Goal: Obtain resource: Download file/media

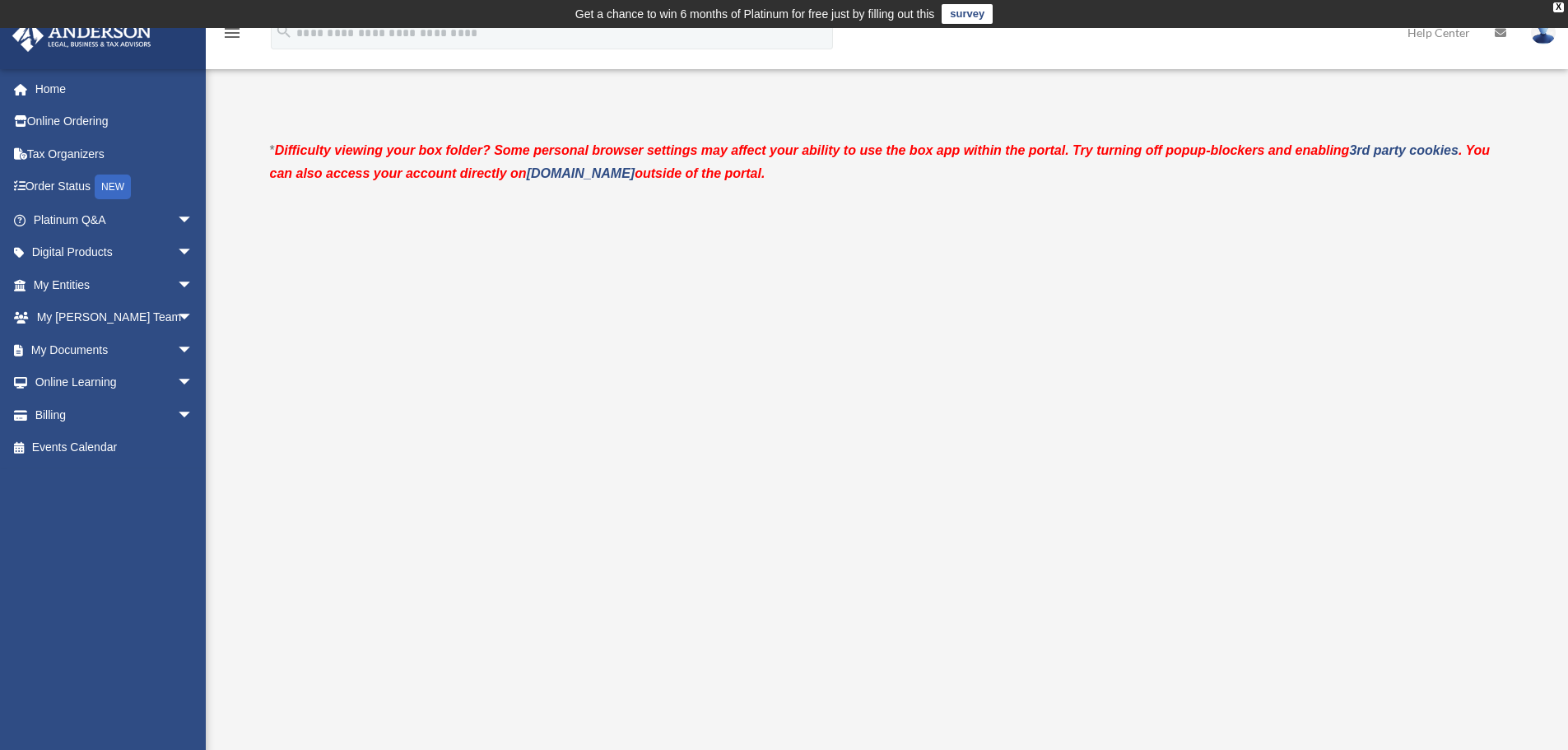
click at [41, 350] on link "My Documents arrow_drop_down" at bounding box center [114, 349] width 207 height 33
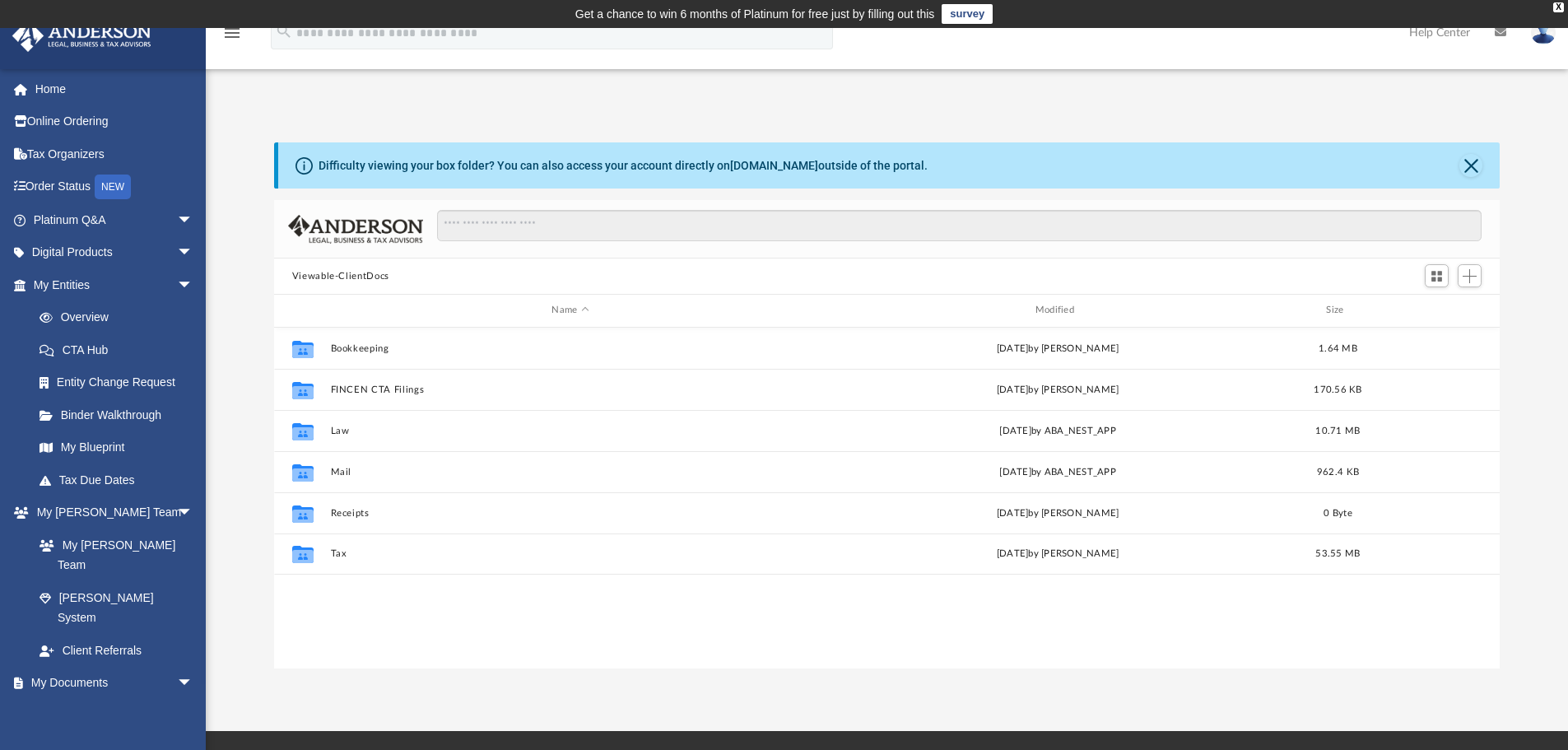
scroll to position [362, 1213]
click at [337, 555] on button "Tax" at bounding box center [570, 553] width 480 height 10
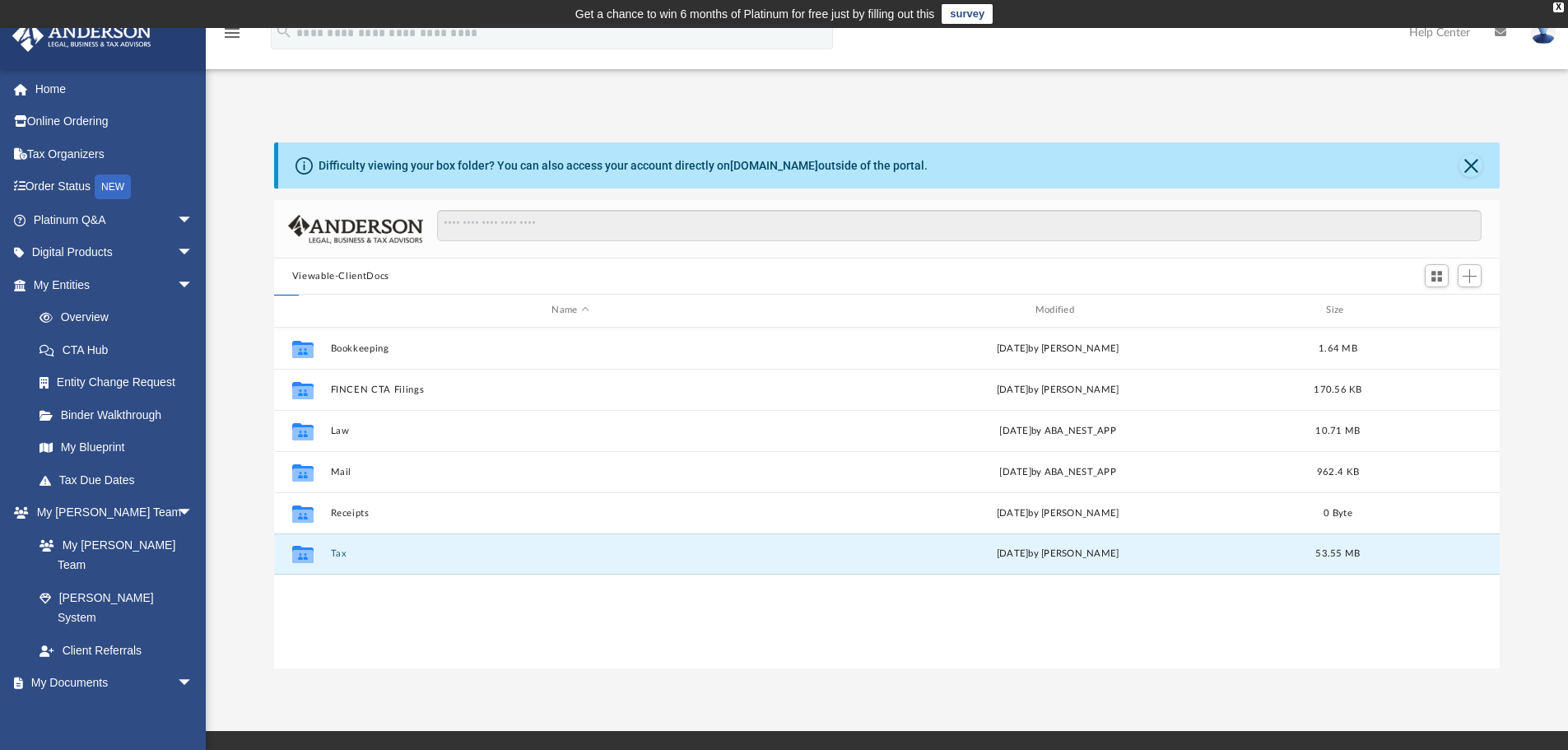
click at [337, 555] on button "Tax" at bounding box center [570, 553] width 480 height 10
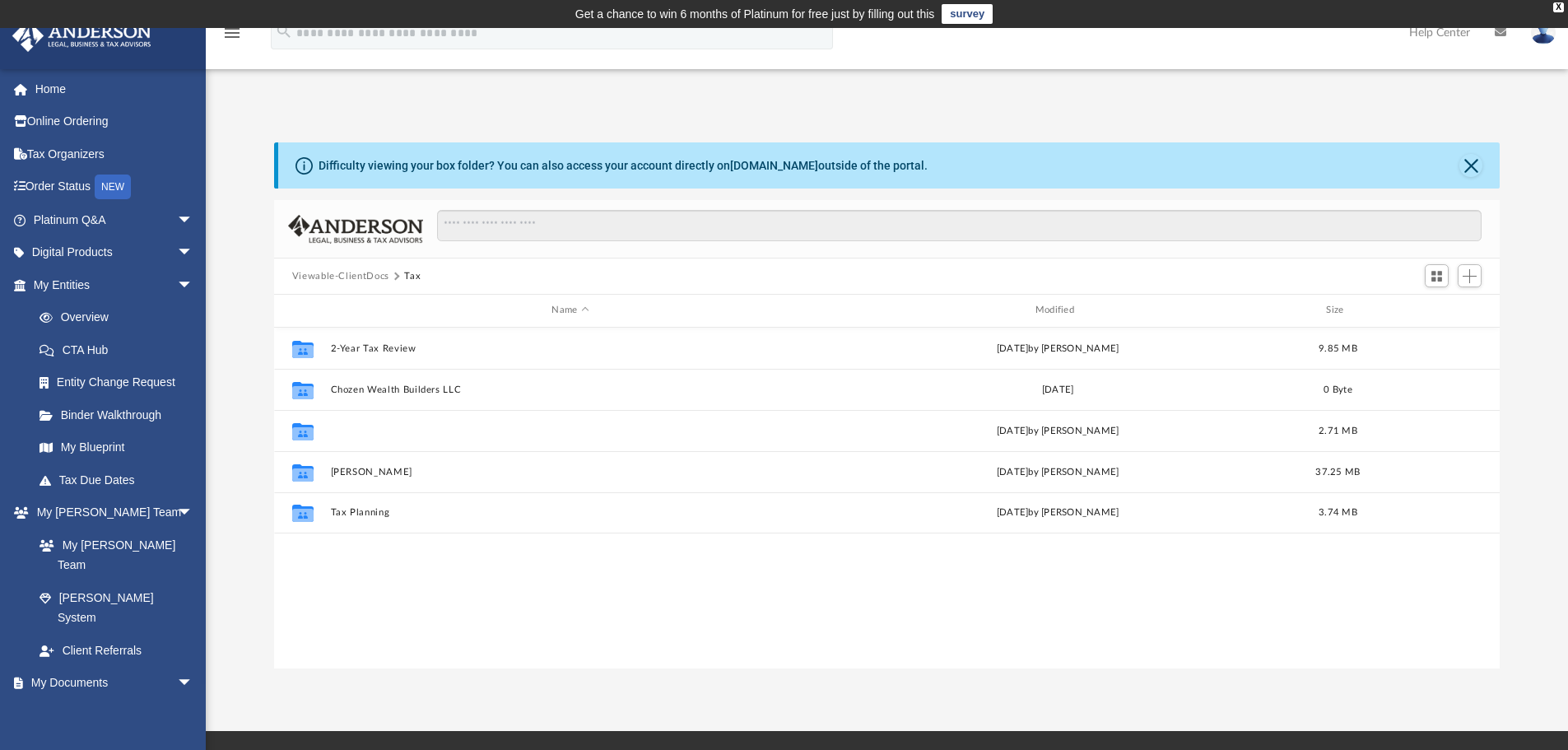
click at [379, 429] on button "Elaine Brown Foundation" at bounding box center [570, 430] width 480 height 10
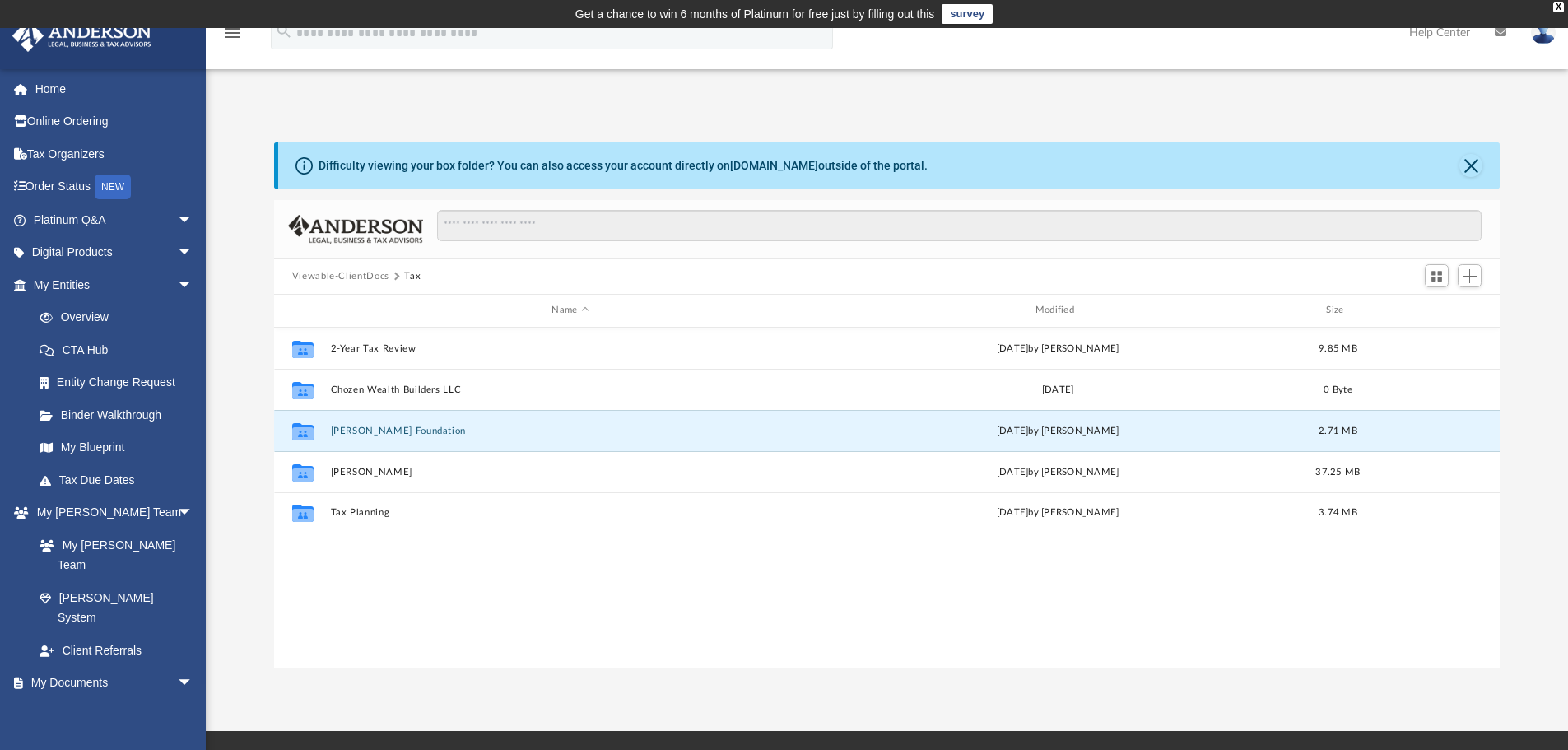
click at [379, 429] on button "Elaine Brown Foundation" at bounding box center [570, 430] width 480 height 10
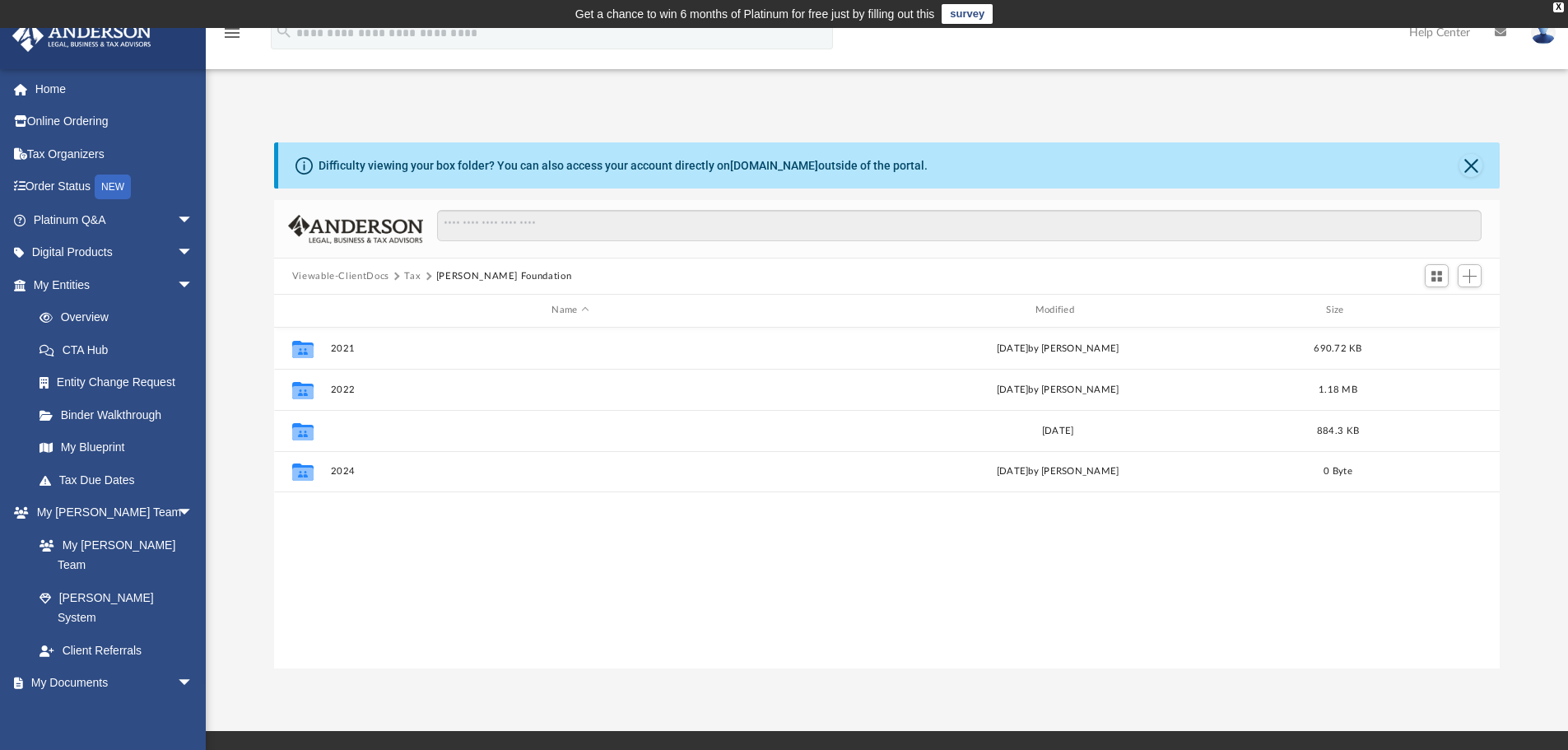
click at [330, 434] on button "2023" at bounding box center [570, 430] width 480 height 10
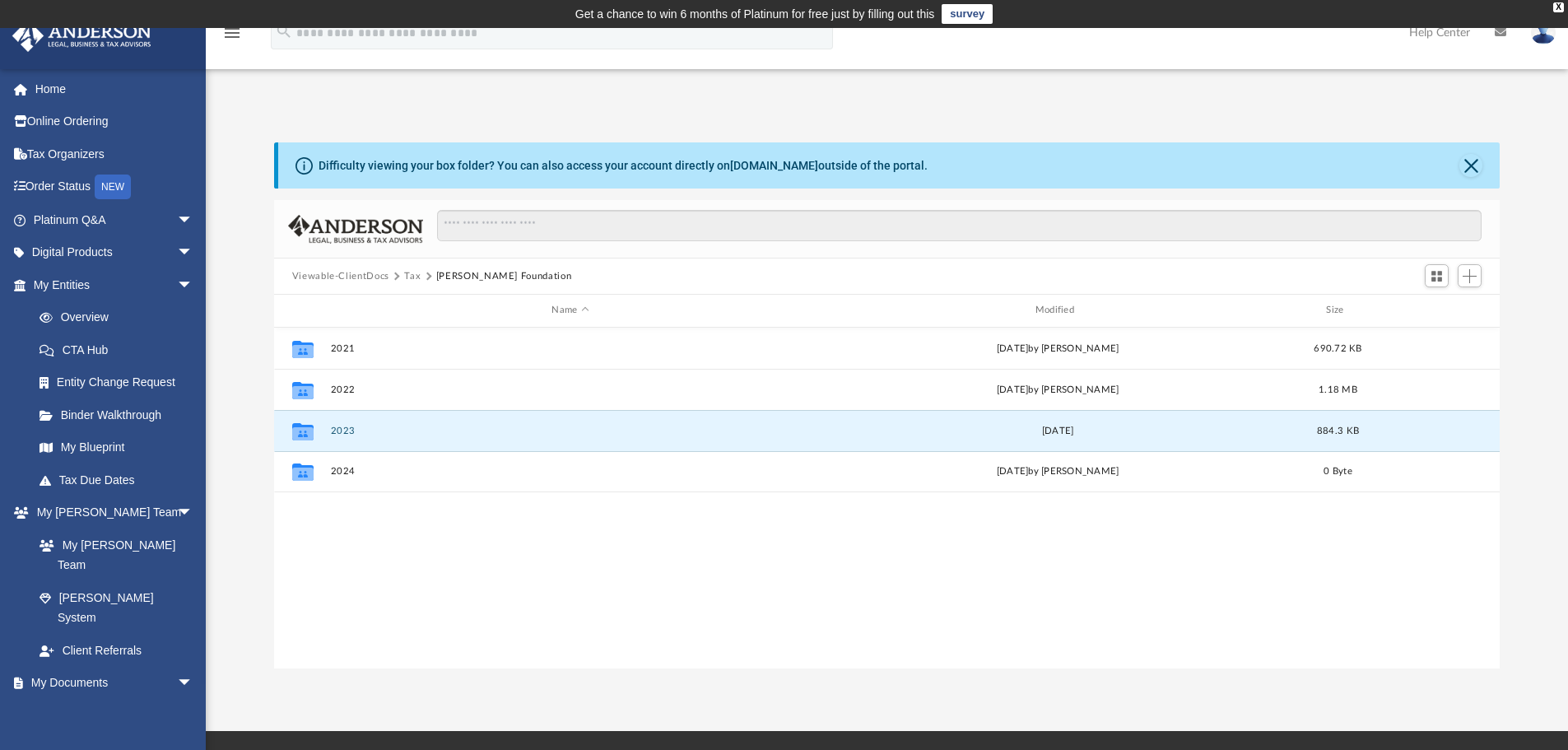
click at [330, 434] on button "2023" at bounding box center [570, 430] width 480 height 10
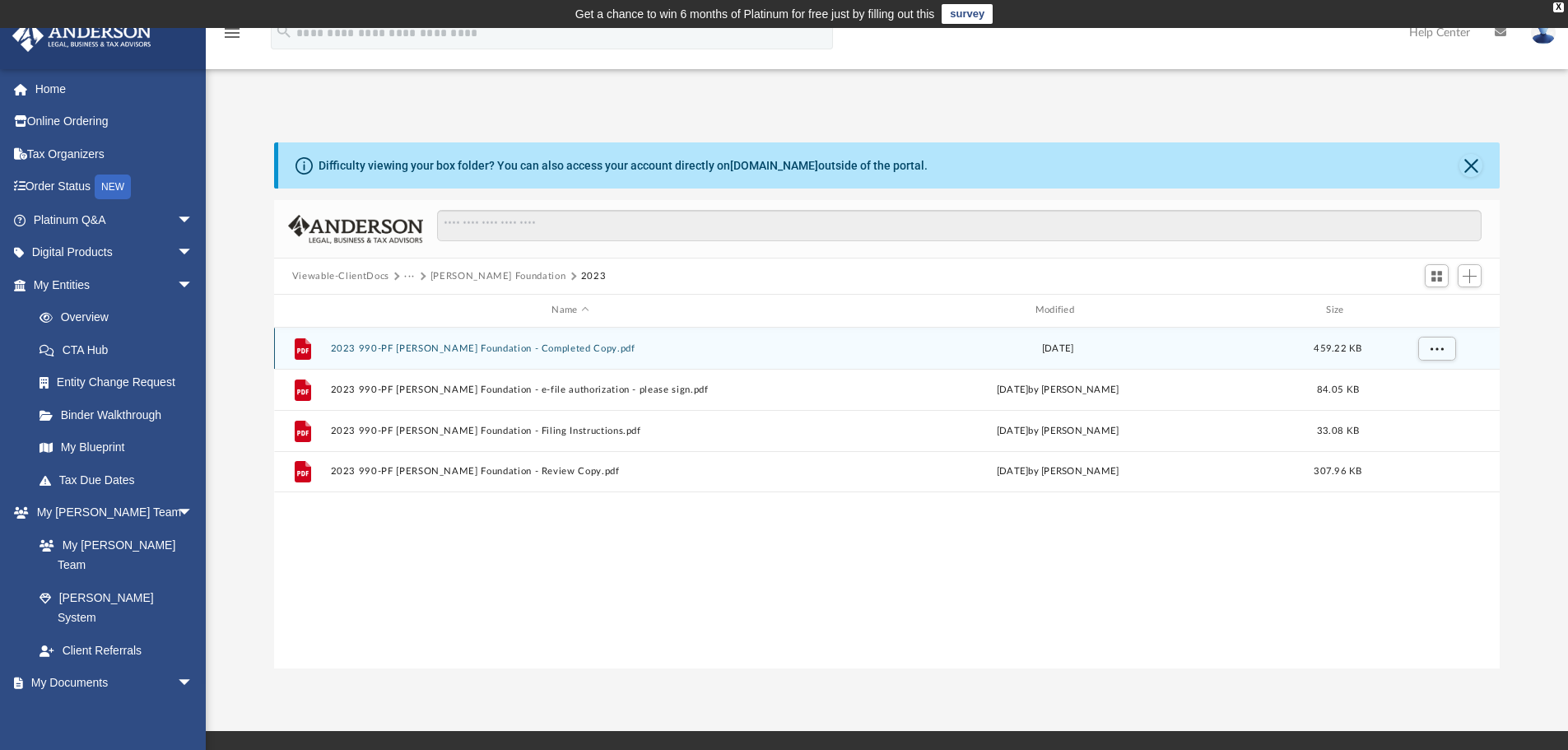
click at [438, 339] on div "File 2023 990-PF Elaine Brown Foundation - Completed Copy.pdf Tue Apr 23 2024 4…" at bounding box center [887, 348] width 1227 height 41
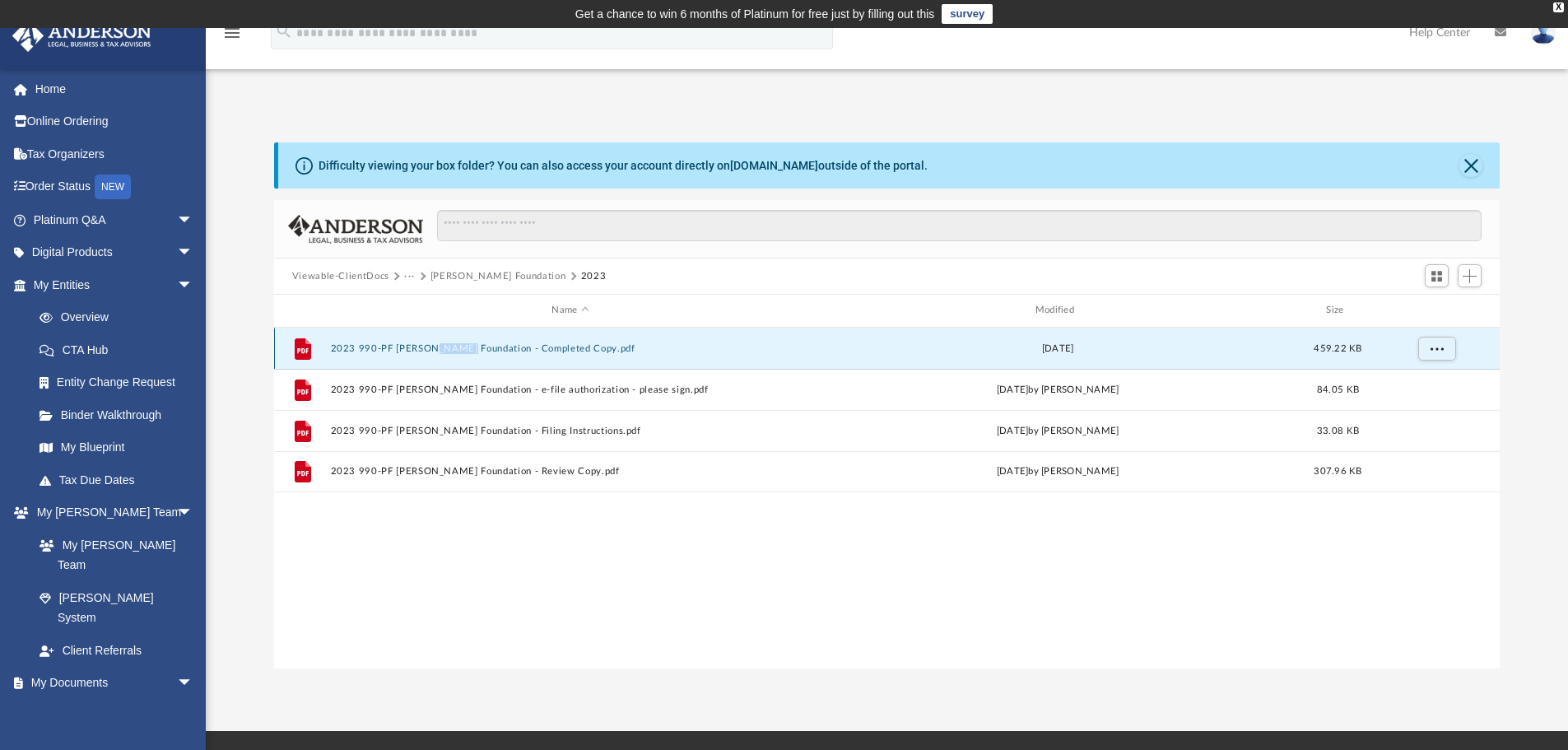
click at [438, 339] on div "File 2023 990-PF Elaine Brown Foundation - Completed Copy.pdf Tue Apr 23 2024 4…" at bounding box center [887, 348] width 1227 height 41
click at [1436, 353] on button "More options" at bounding box center [1436, 348] width 37 height 24
click at [1423, 414] on li "Download" at bounding box center [1421, 408] width 48 height 17
click at [1430, 353] on button "More options" at bounding box center [1436, 348] width 37 height 24
click at [411, 387] on button "2023 990-PF Elaine Brown Foundation - e-file authorization - please sign.pdf" at bounding box center [570, 389] width 480 height 10
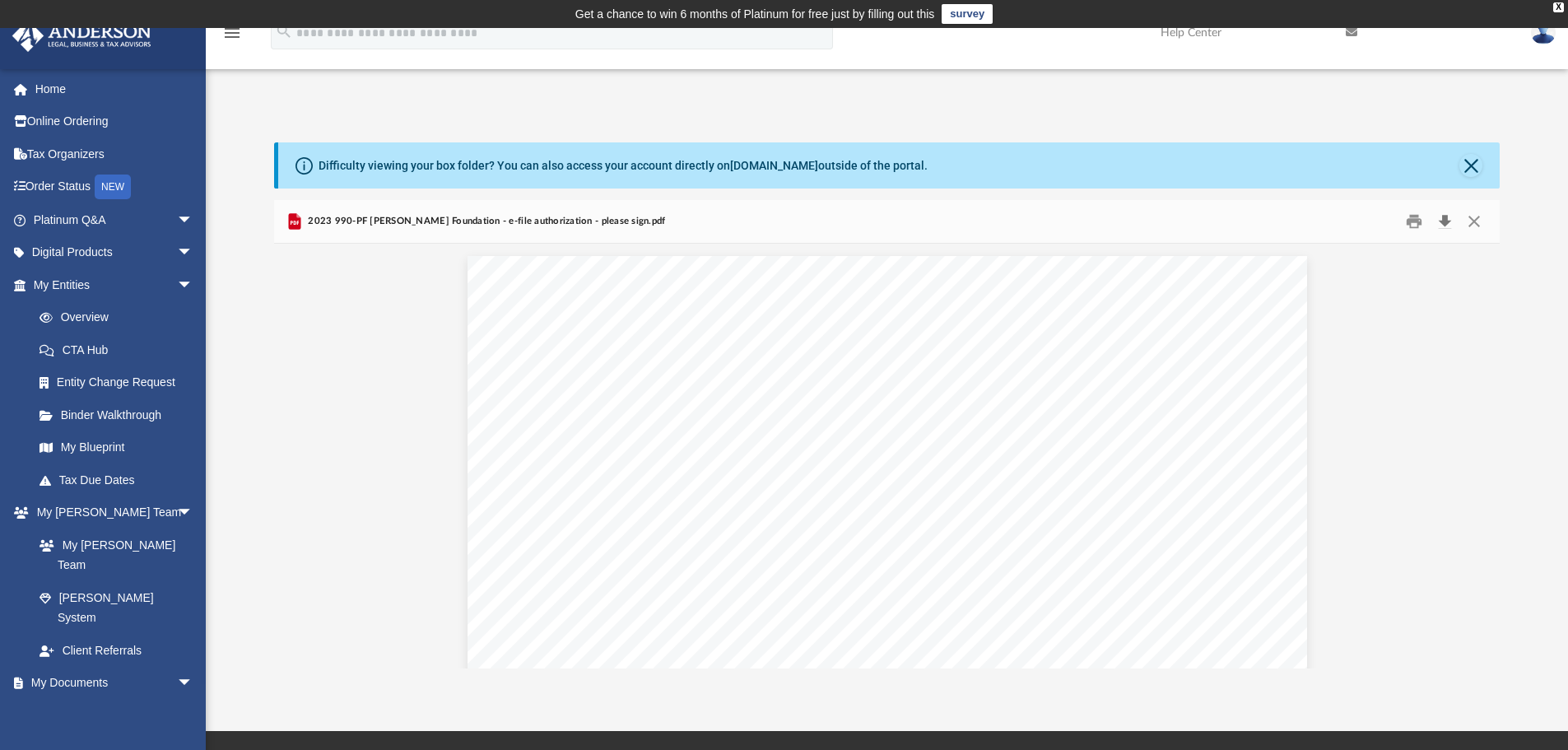
click at [1451, 215] on button "Download" at bounding box center [1445, 221] width 30 height 25
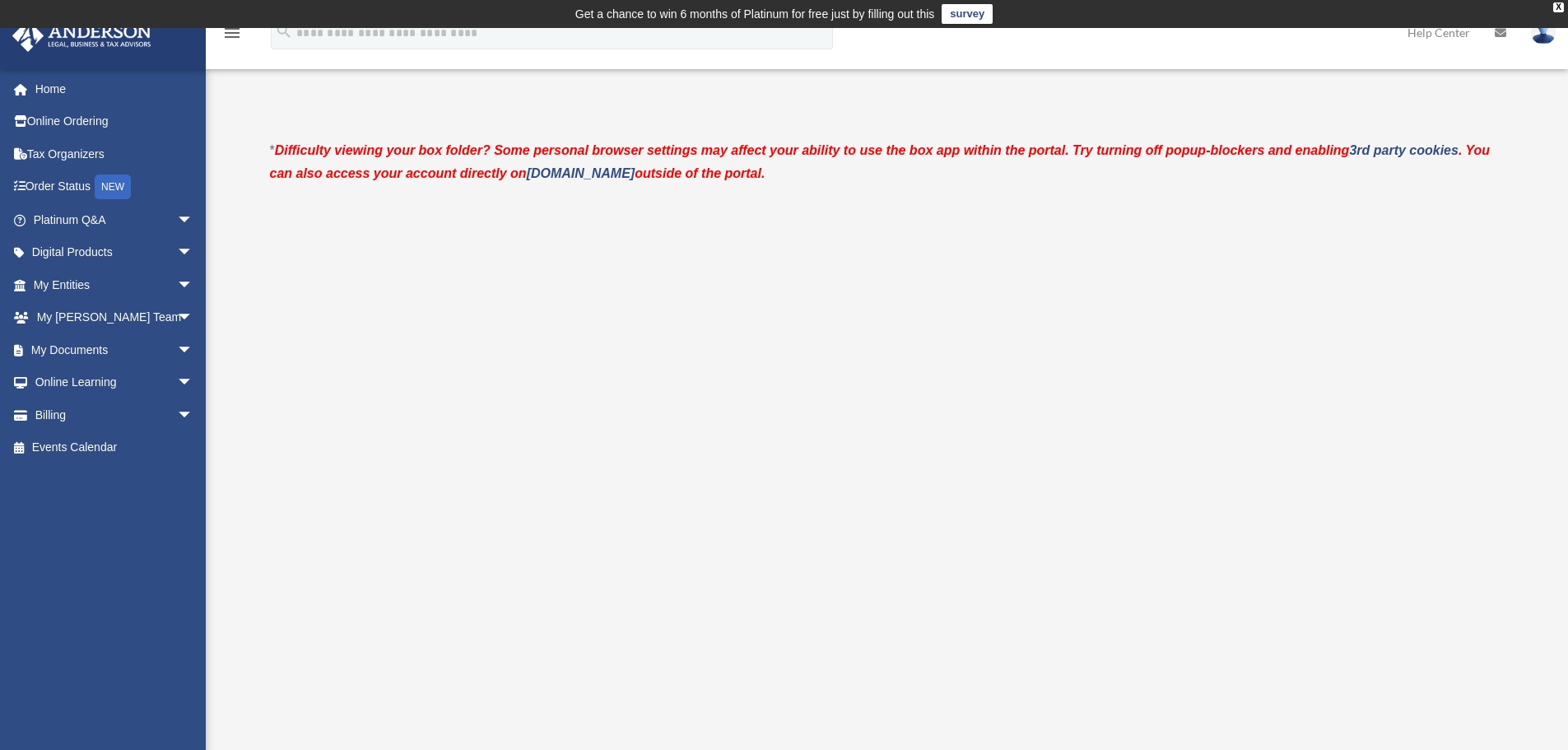
click at [66, 348] on link "My Documents arrow_drop_down" at bounding box center [114, 349] width 207 height 33
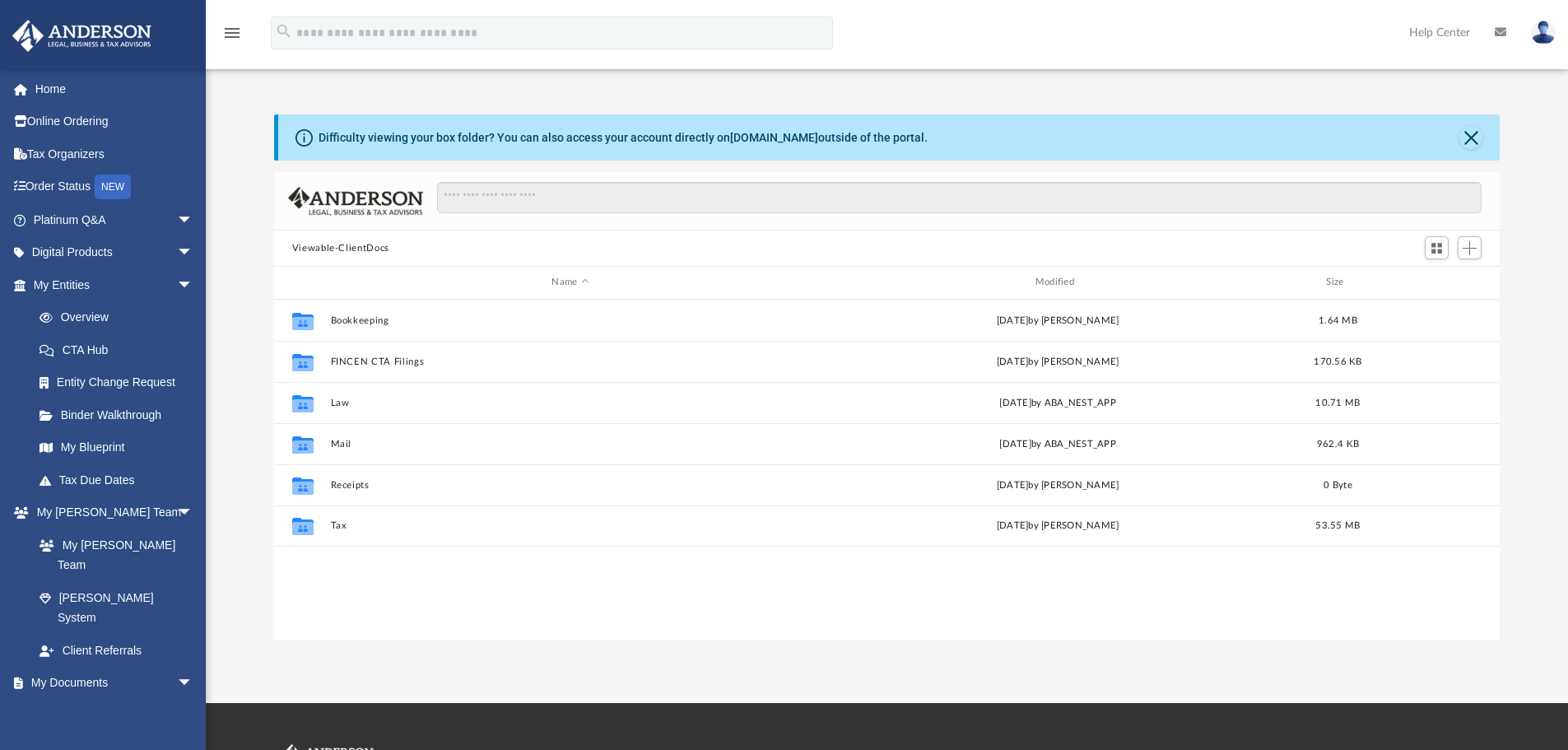
scroll to position [362, 1213]
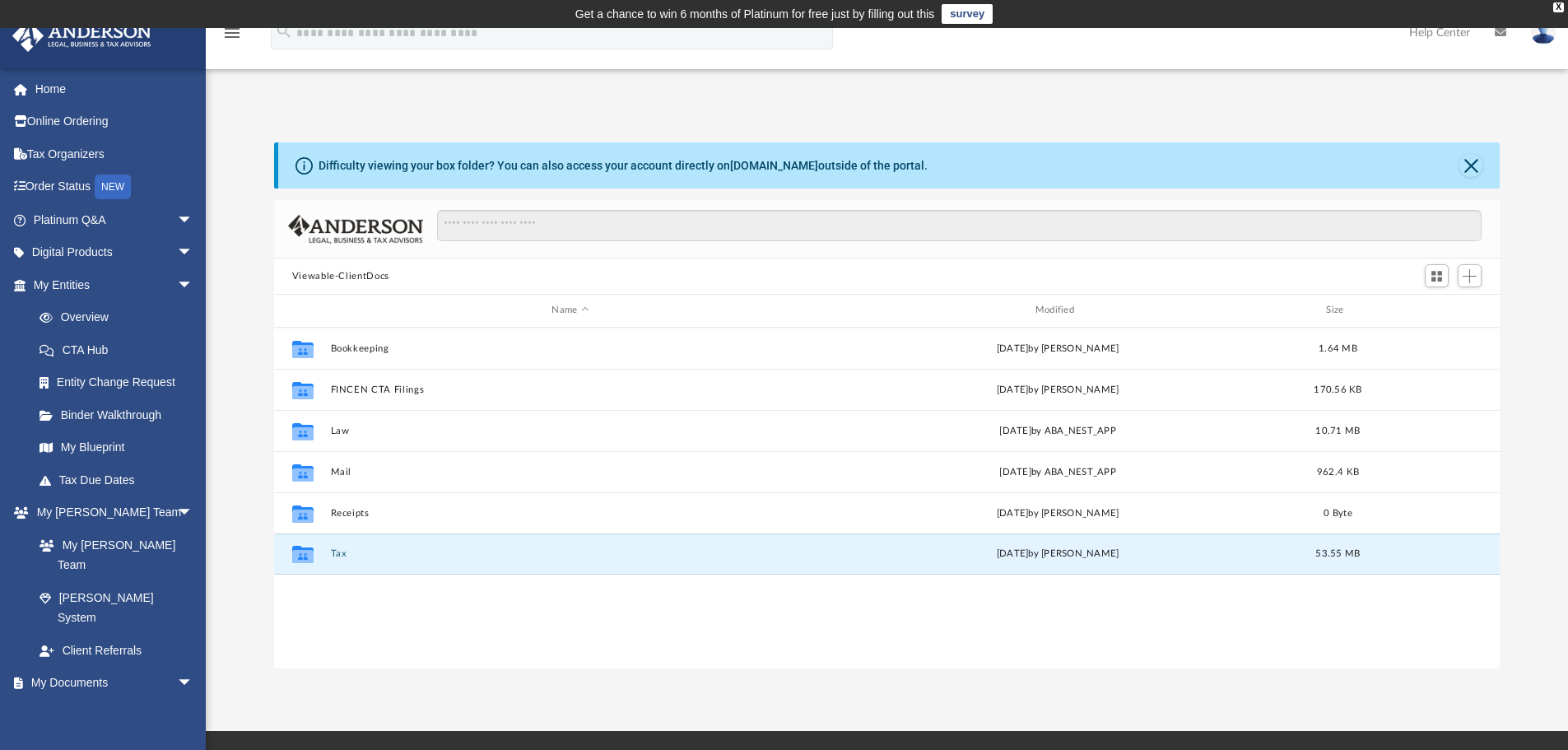
click at [340, 551] on button "Tax" at bounding box center [570, 553] width 480 height 10
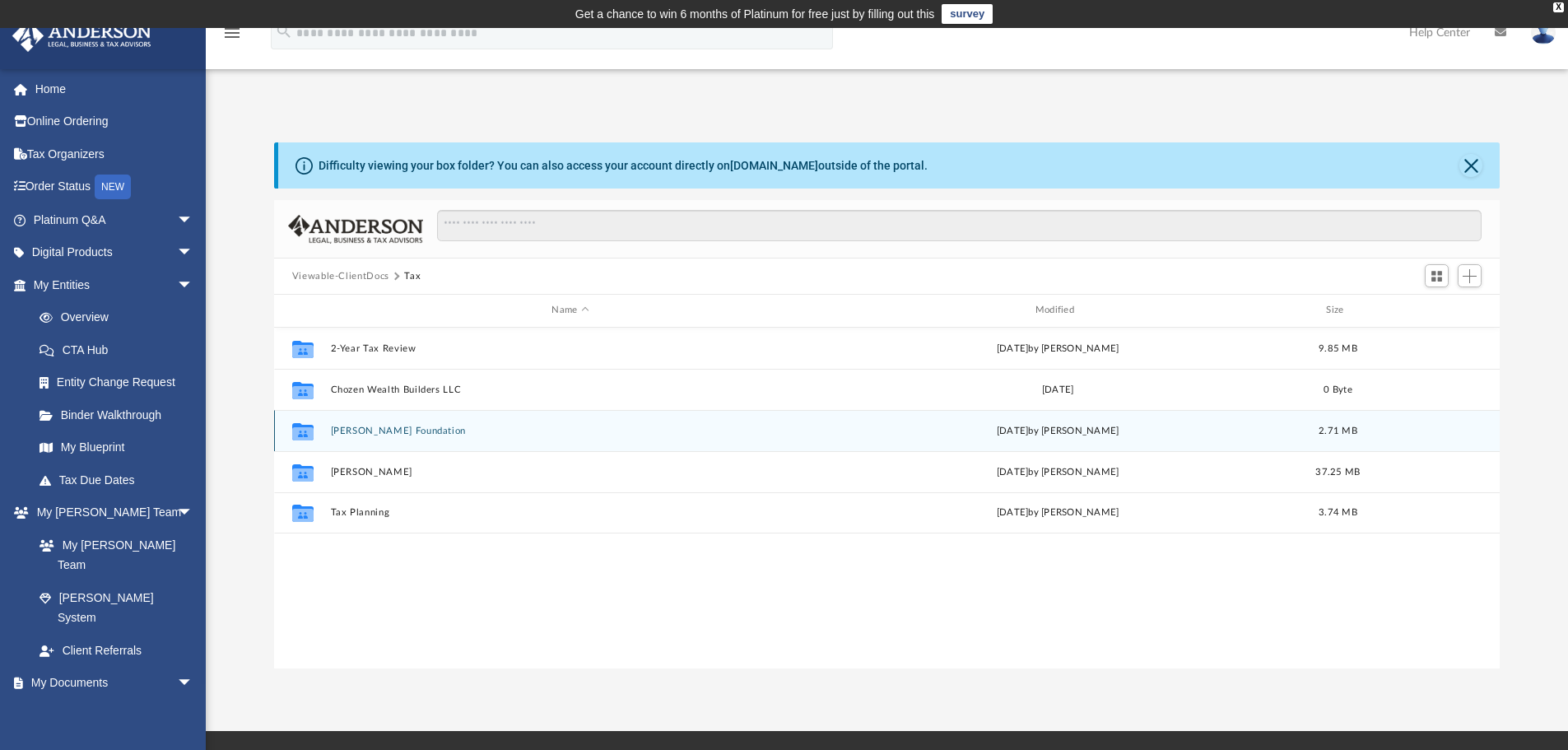
click at [341, 441] on div "Collaborated Folder Elaine Brown Foundation yesterday by Kathy Marks 2.71 MB" at bounding box center [887, 430] width 1227 height 41
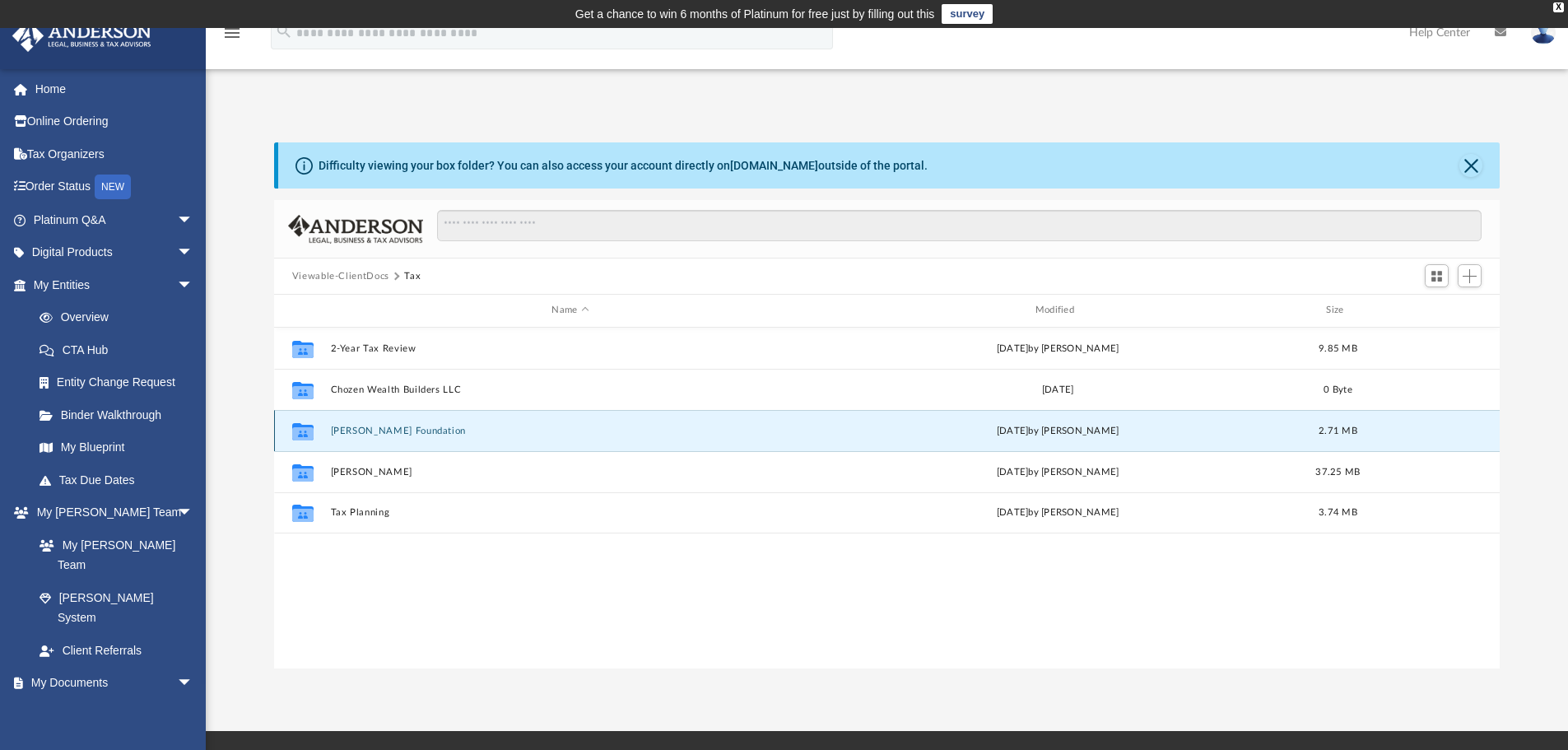
click at [300, 431] on icon "grid" at bounding box center [302, 430] width 22 height 17
click at [389, 425] on button "Elaine Brown Foundation" at bounding box center [570, 430] width 480 height 10
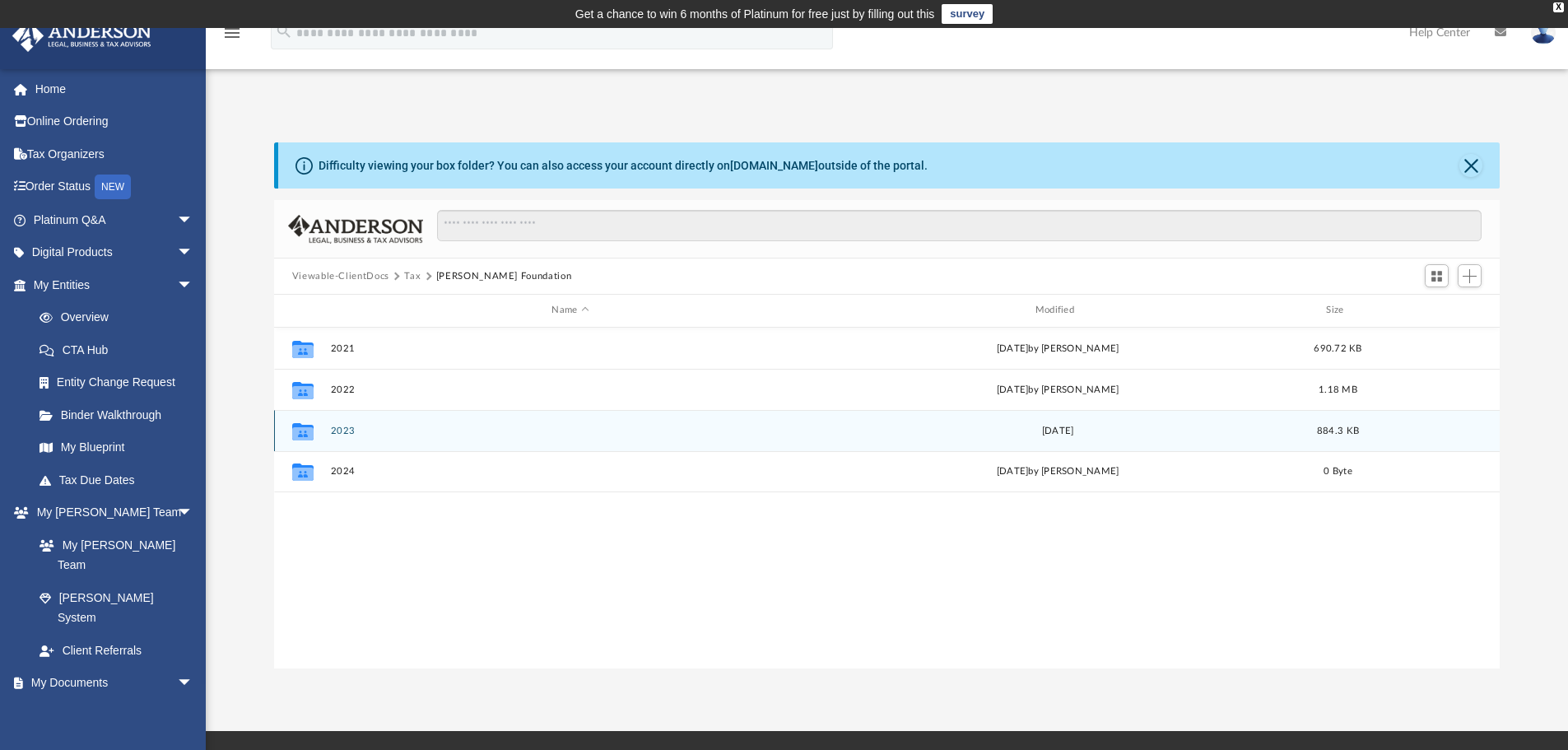
click at [326, 433] on div "Collaborated Folder 2023 Tue Apr 23 2024 884.3 KB" at bounding box center [887, 430] width 1227 height 41
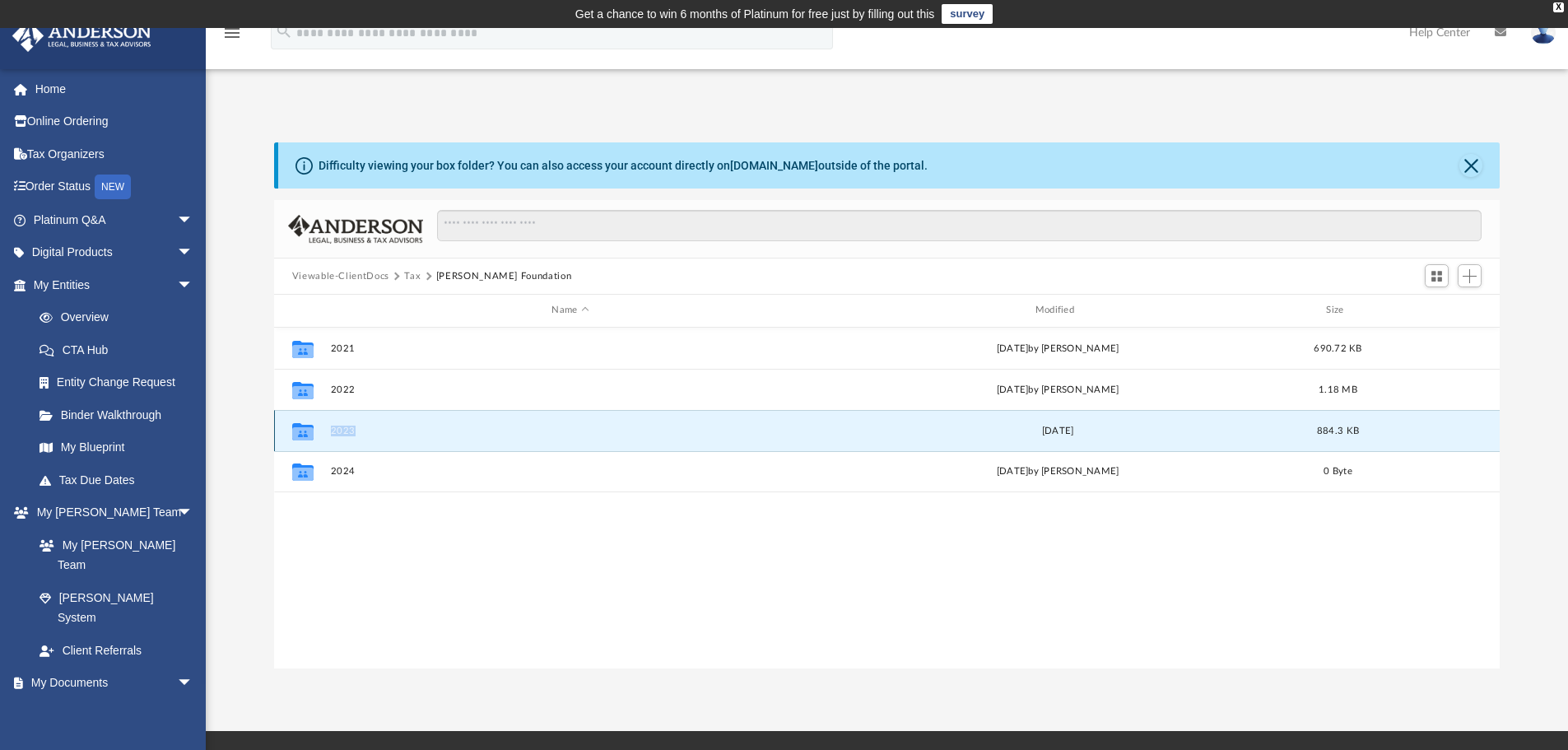
click at [326, 433] on div "Collaborated Folder 2023 Tue Apr 23 2024 884.3 KB" at bounding box center [887, 430] width 1227 height 41
click at [305, 428] on icon "grid" at bounding box center [302, 433] width 22 height 13
click at [467, 428] on button "2023" at bounding box center [570, 430] width 480 height 10
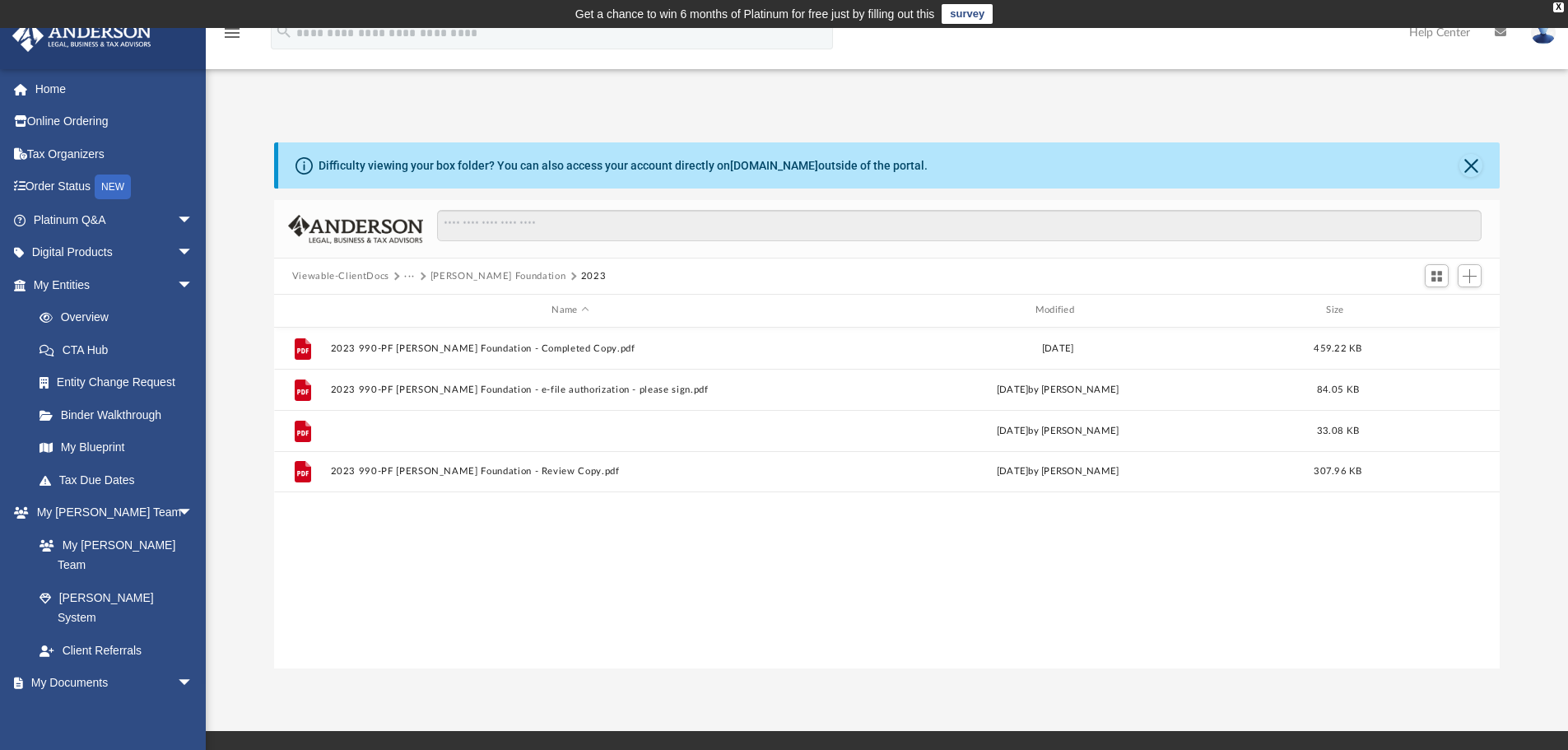
click at [376, 429] on button "2023 990-PF Elaine Brown Foundation - Filing Instructions.pdf" at bounding box center [570, 430] width 480 height 10
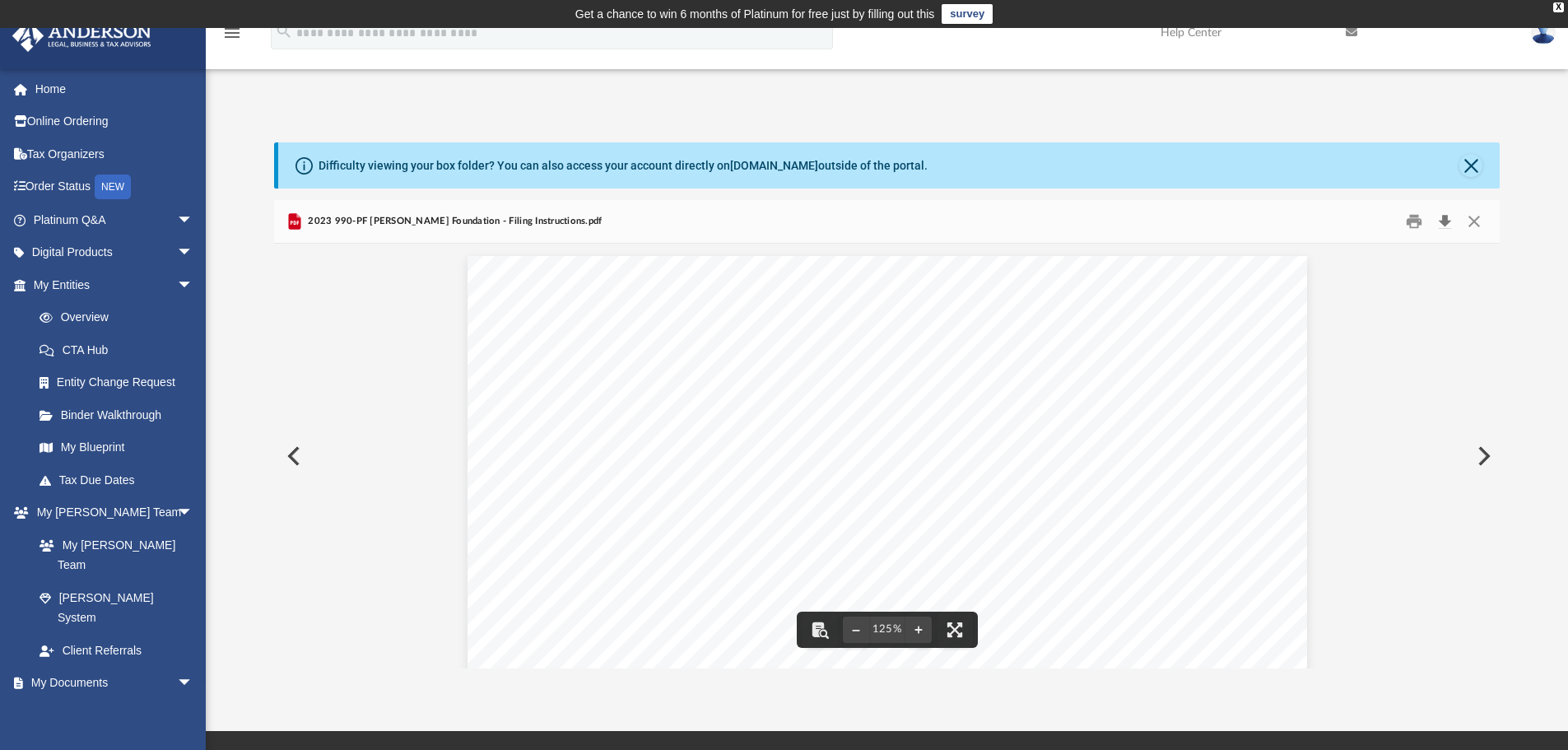
click at [1448, 221] on button "Download" at bounding box center [1445, 221] width 30 height 25
click at [81, 481] on link "Tax Due Dates" at bounding box center [121, 479] width 196 height 33
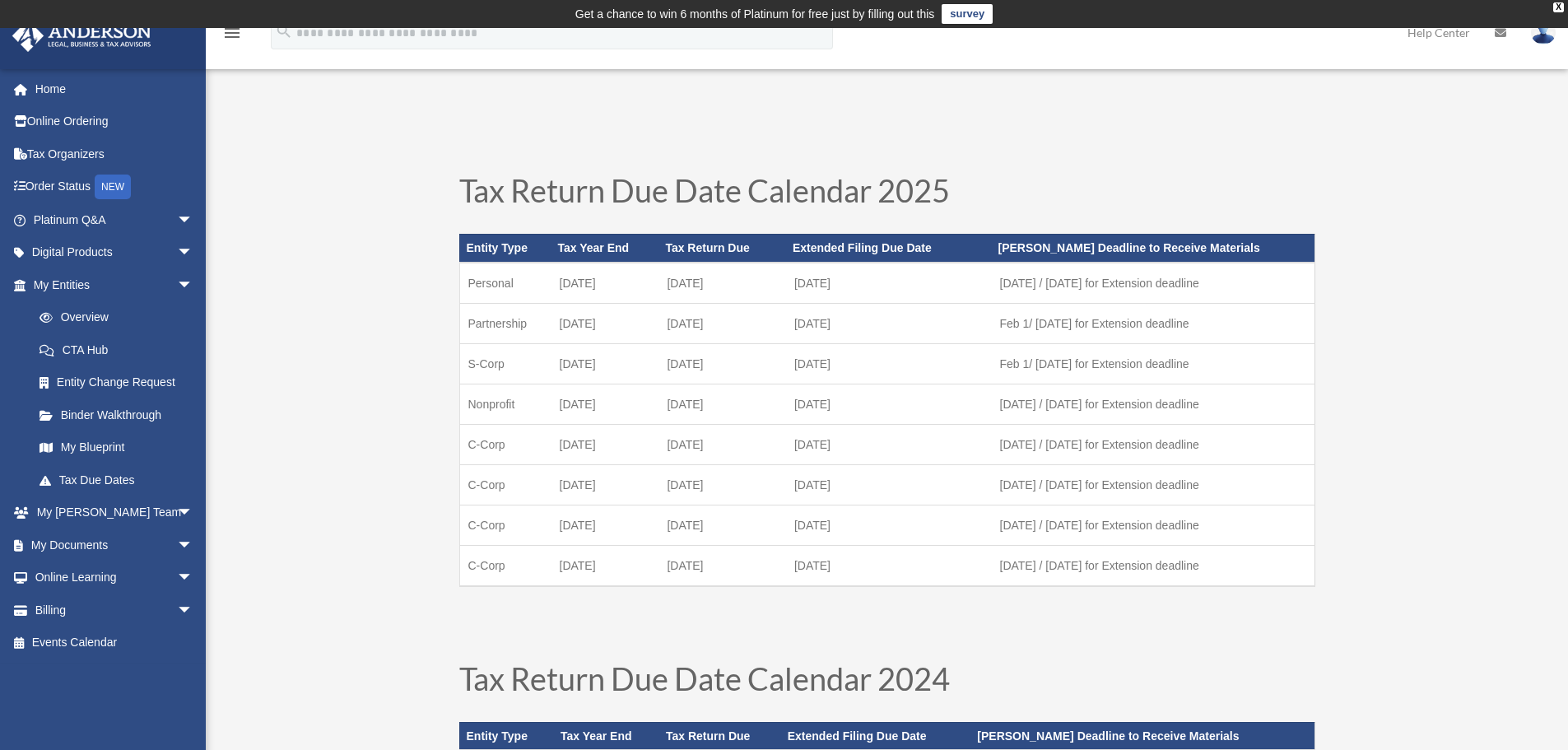
click at [49, 544] on link "My Documents arrow_drop_down" at bounding box center [114, 544] width 207 height 33
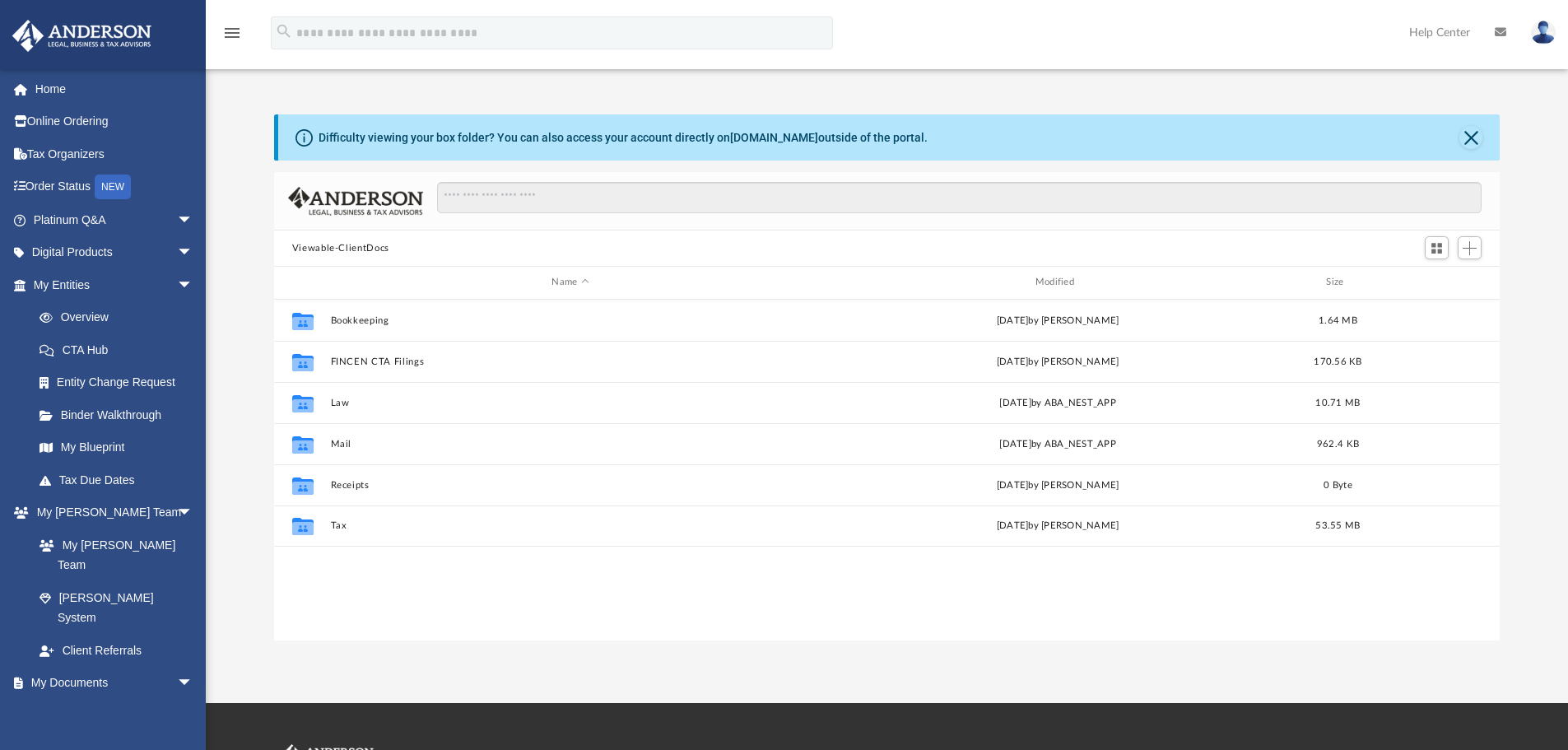
scroll to position [362, 1213]
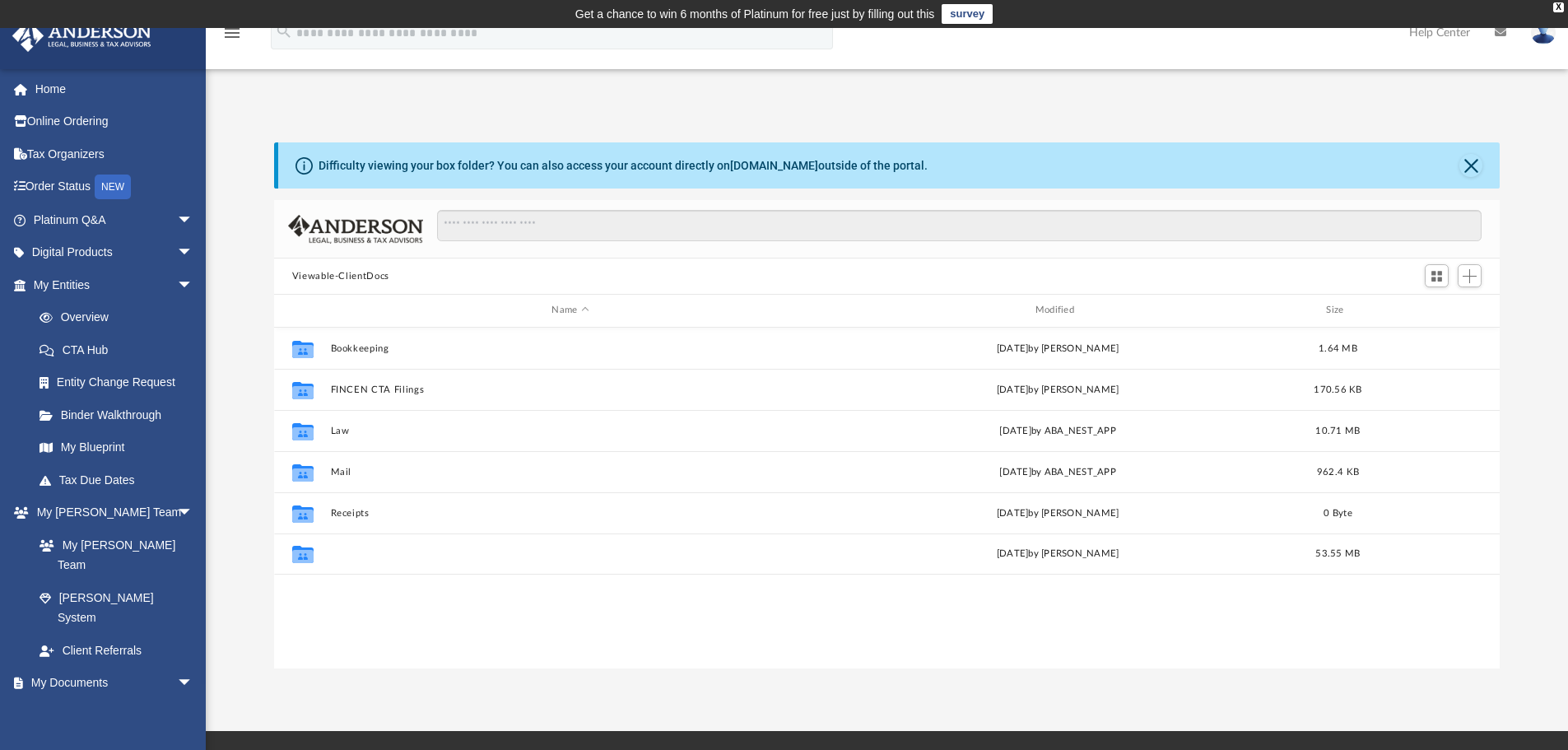
click at [343, 553] on button "Tax" at bounding box center [570, 553] width 480 height 10
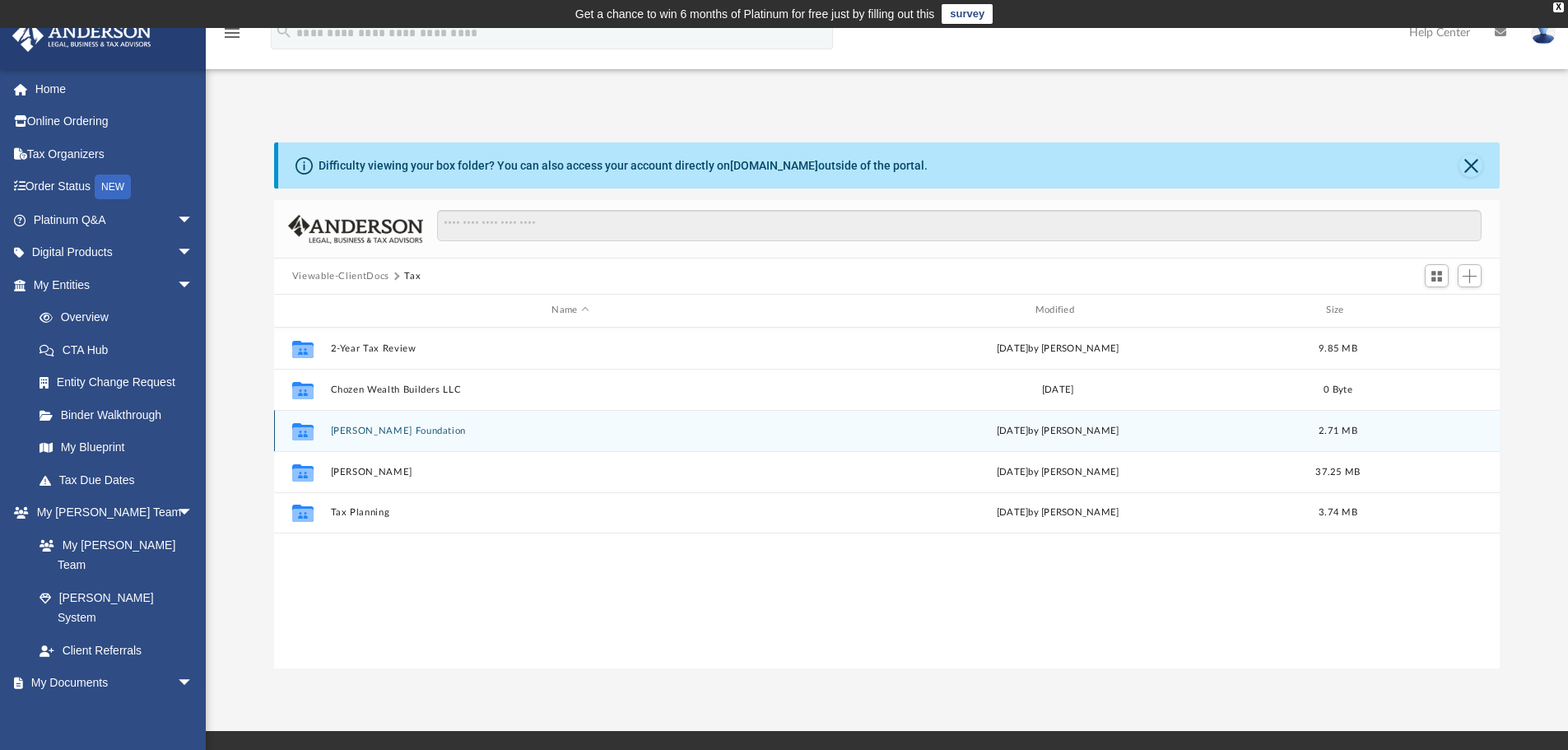
click at [346, 422] on div "Collaborated Folder Elaine Brown Foundation yesterday by Kathy Marks 2.71 MB" at bounding box center [887, 430] width 1227 height 41
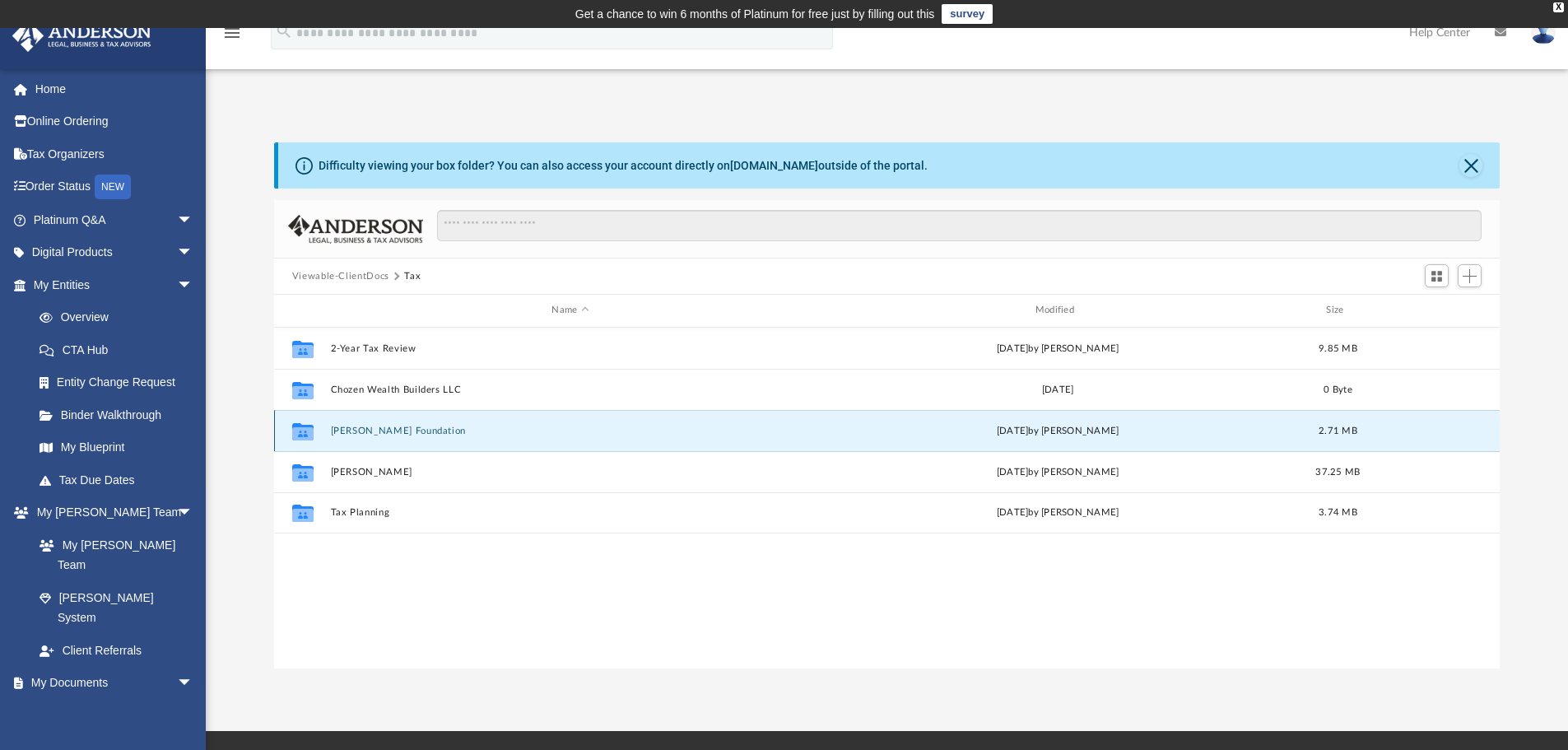
click at [305, 436] on icon "grid" at bounding box center [302, 430] width 22 height 17
click at [338, 511] on button "Tax Planning" at bounding box center [570, 512] width 480 height 10
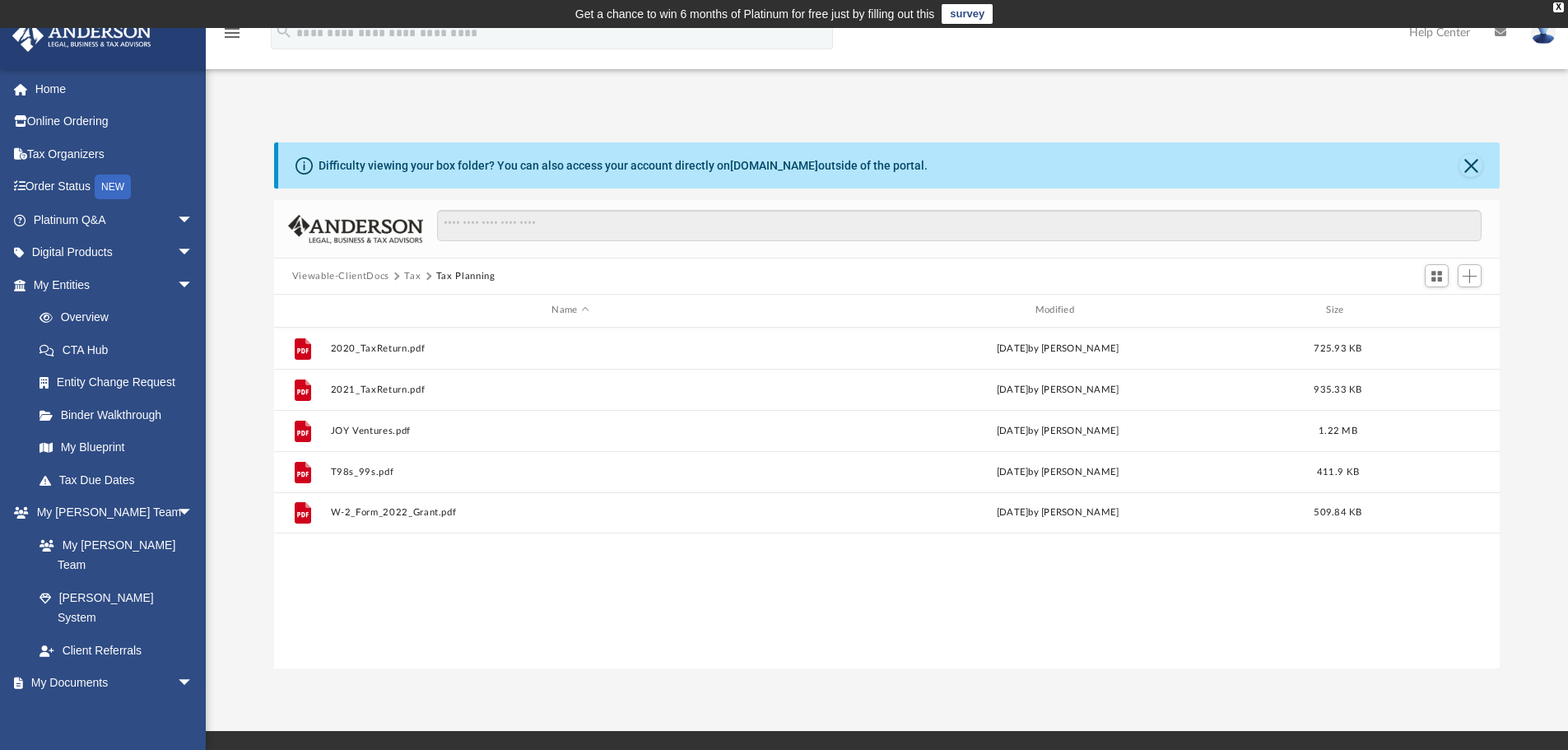
click at [410, 271] on button "Tax" at bounding box center [413, 277] width 17 height 15
click at [356, 431] on button "Elaine Brown Foundation" at bounding box center [570, 430] width 480 height 10
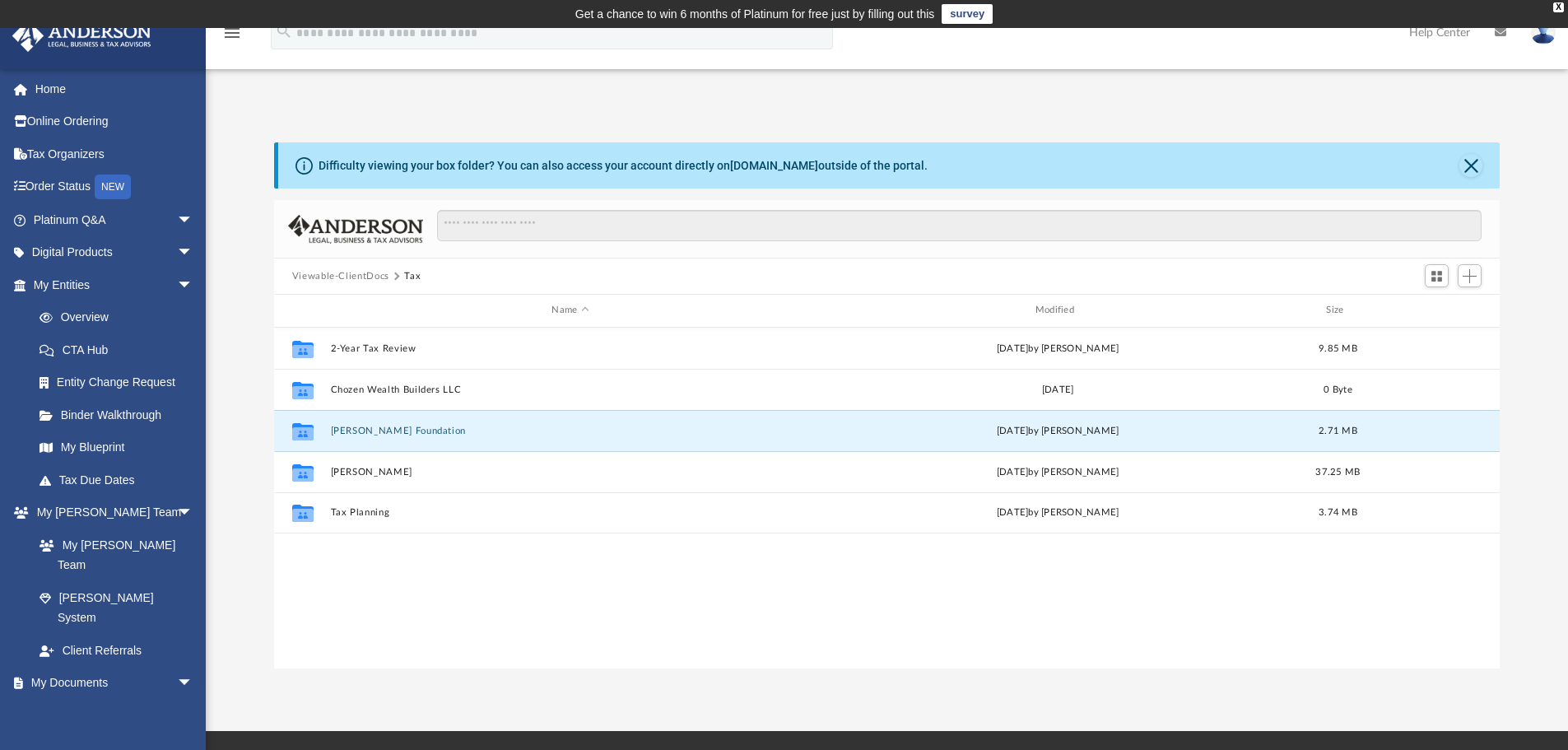
click at [356, 431] on button "Elaine Brown Foundation" at bounding box center [570, 430] width 480 height 10
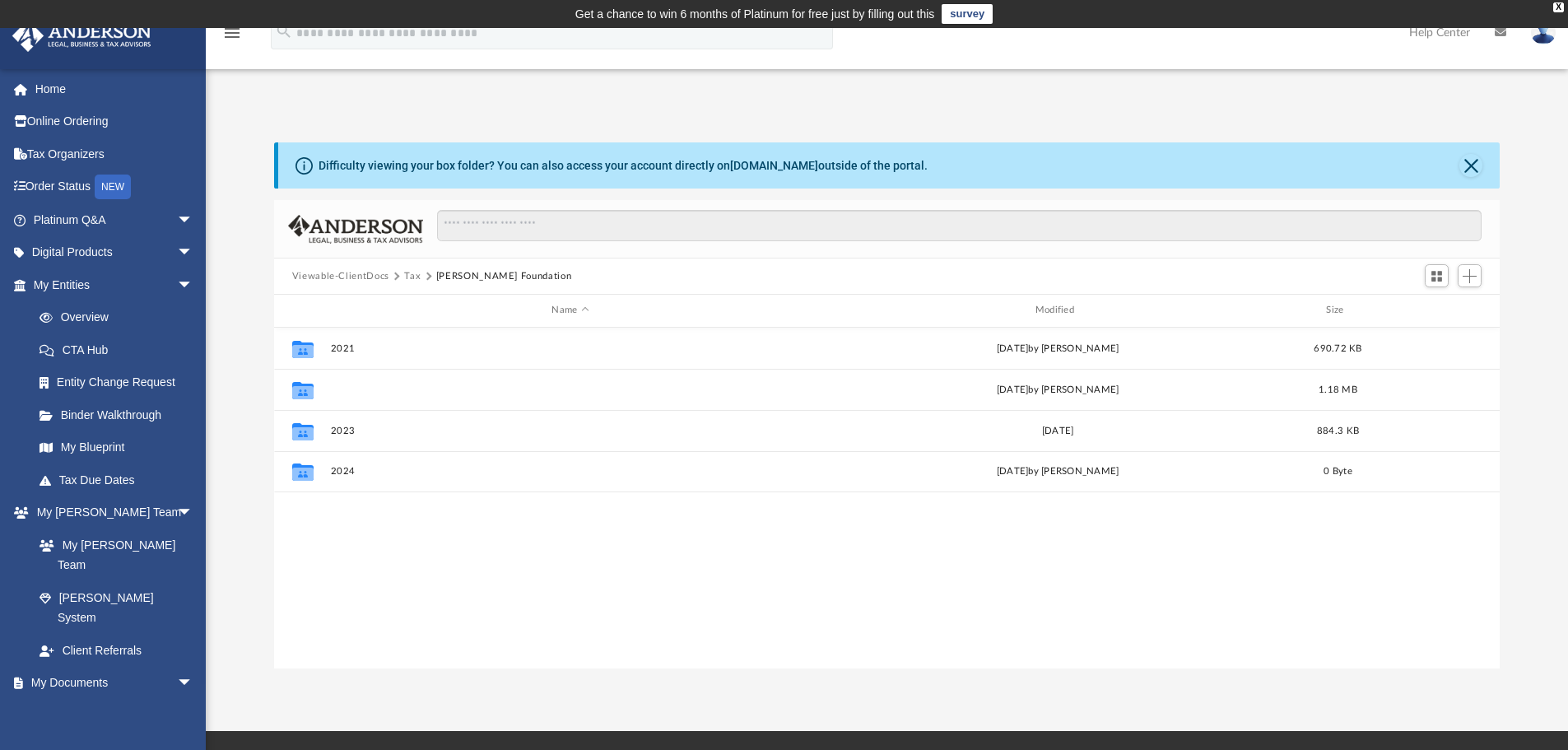
click at [337, 392] on button "2022" at bounding box center [570, 389] width 480 height 10
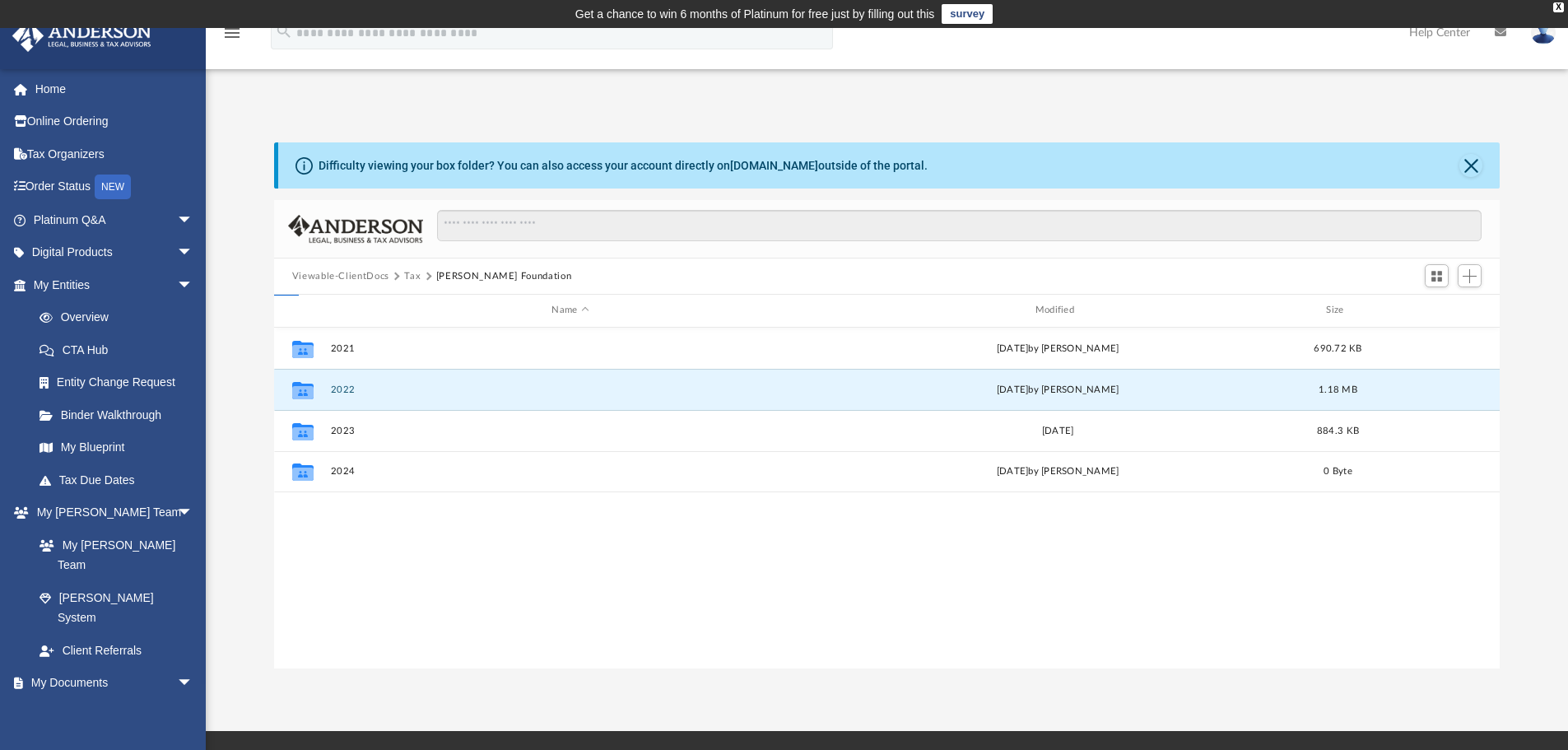
click at [337, 392] on button "2022" at bounding box center [570, 389] width 480 height 10
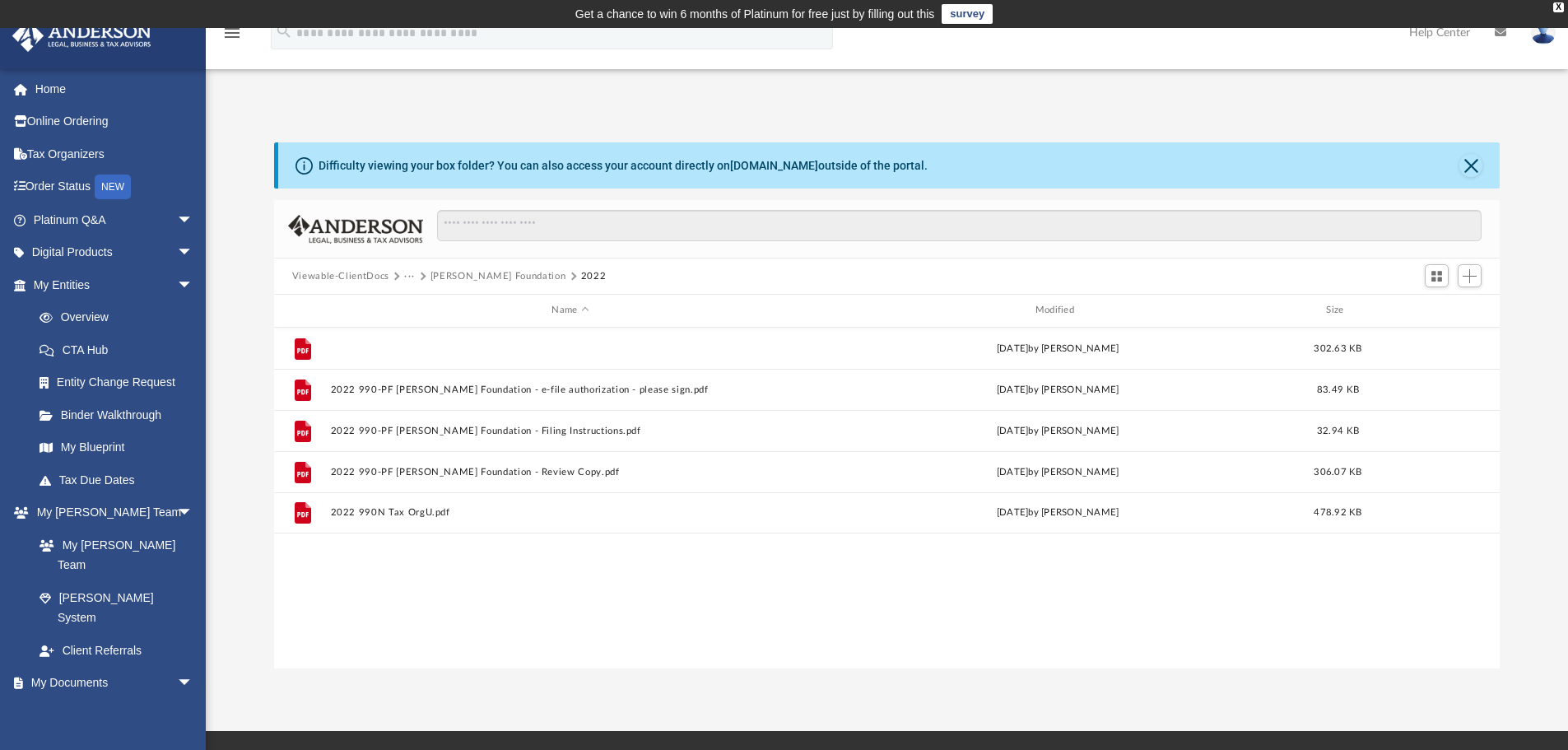
click at [356, 351] on button "2022 990-PF Elaine Brown Foundation - Completed Copy.pdf" at bounding box center [570, 348] width 480 height 10
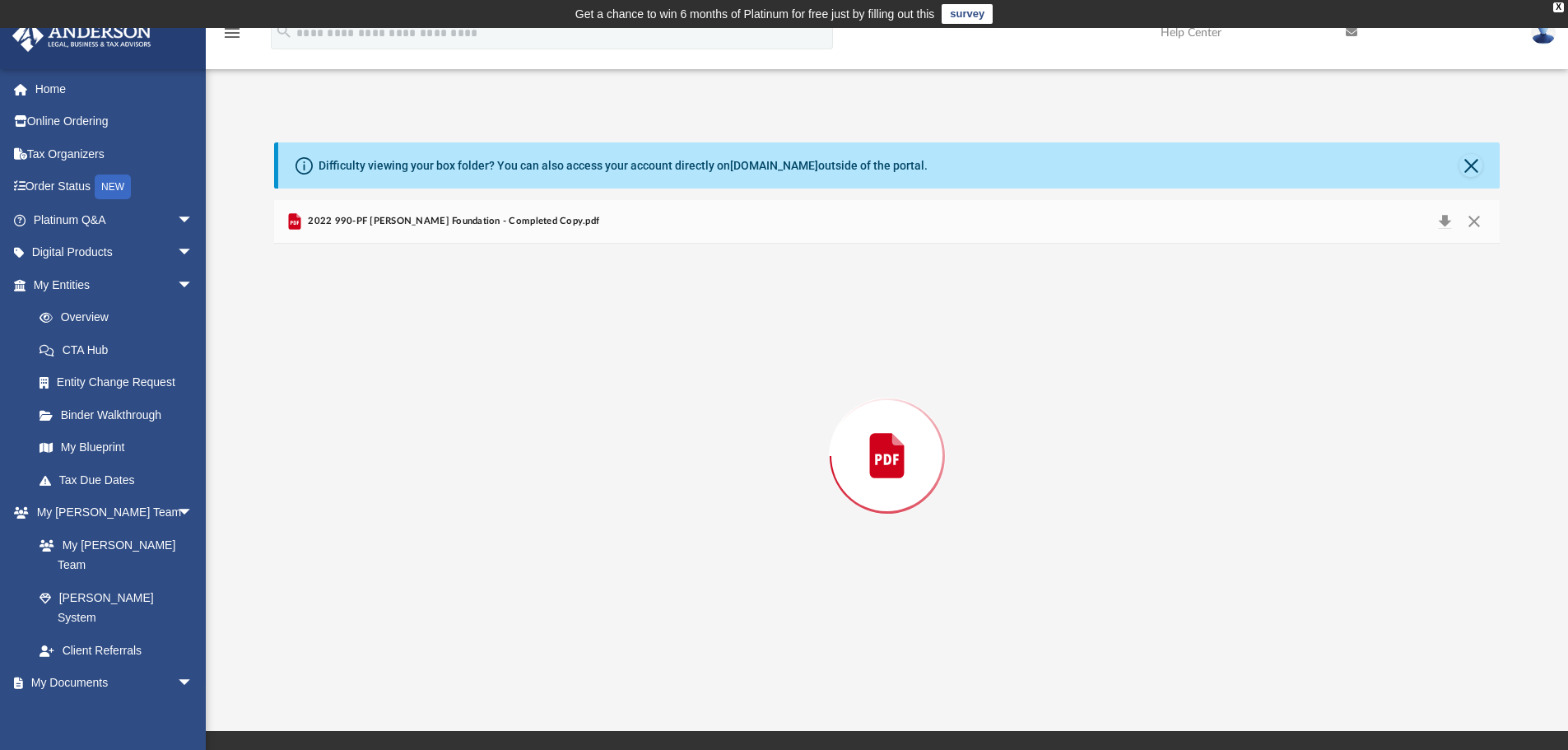
click at [356, 351] on div "Preview" at bounding box center [887, 455] width 1227 height 425
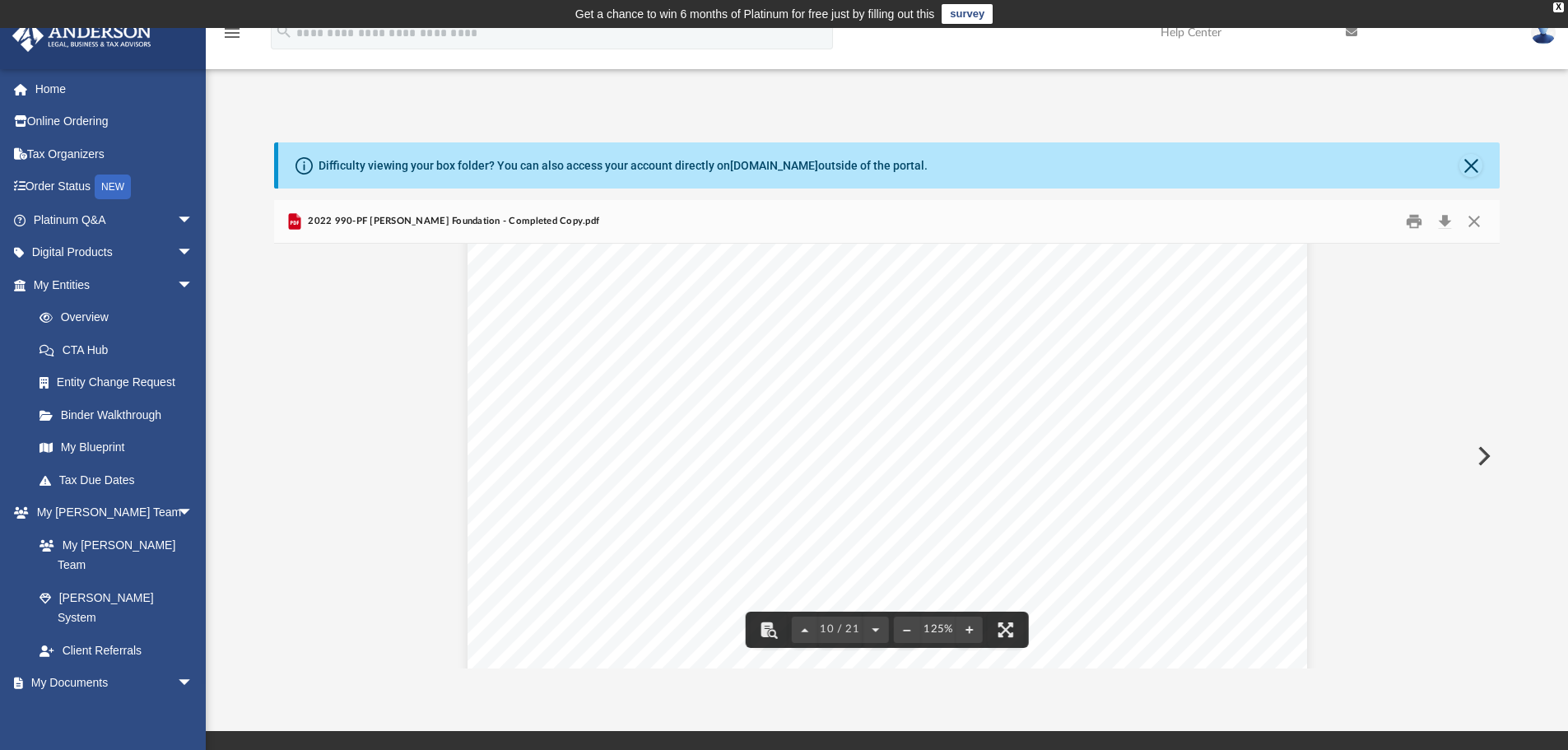
scroll to position [10616, 0]
click at [1447, 222] on button "Download" at bounding box center [1445, 221] width 30 height 25
click at [1471, 222] on button "Close" at bounding box center [1474, 221] width 30 height 25
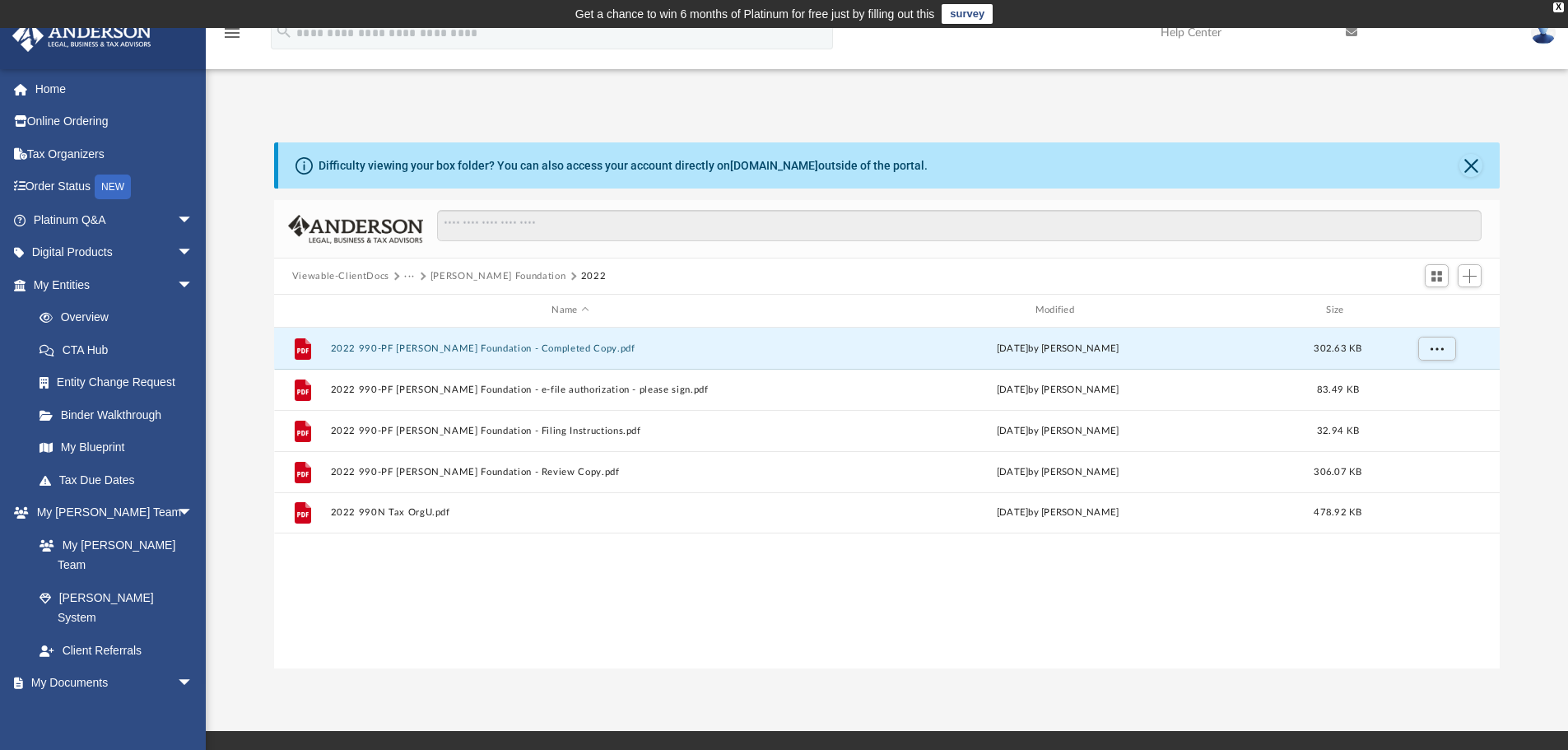
click at [458, 273] on button "Elaine Brown Foundation" at bounding box center [498, 277] width 136 height 15
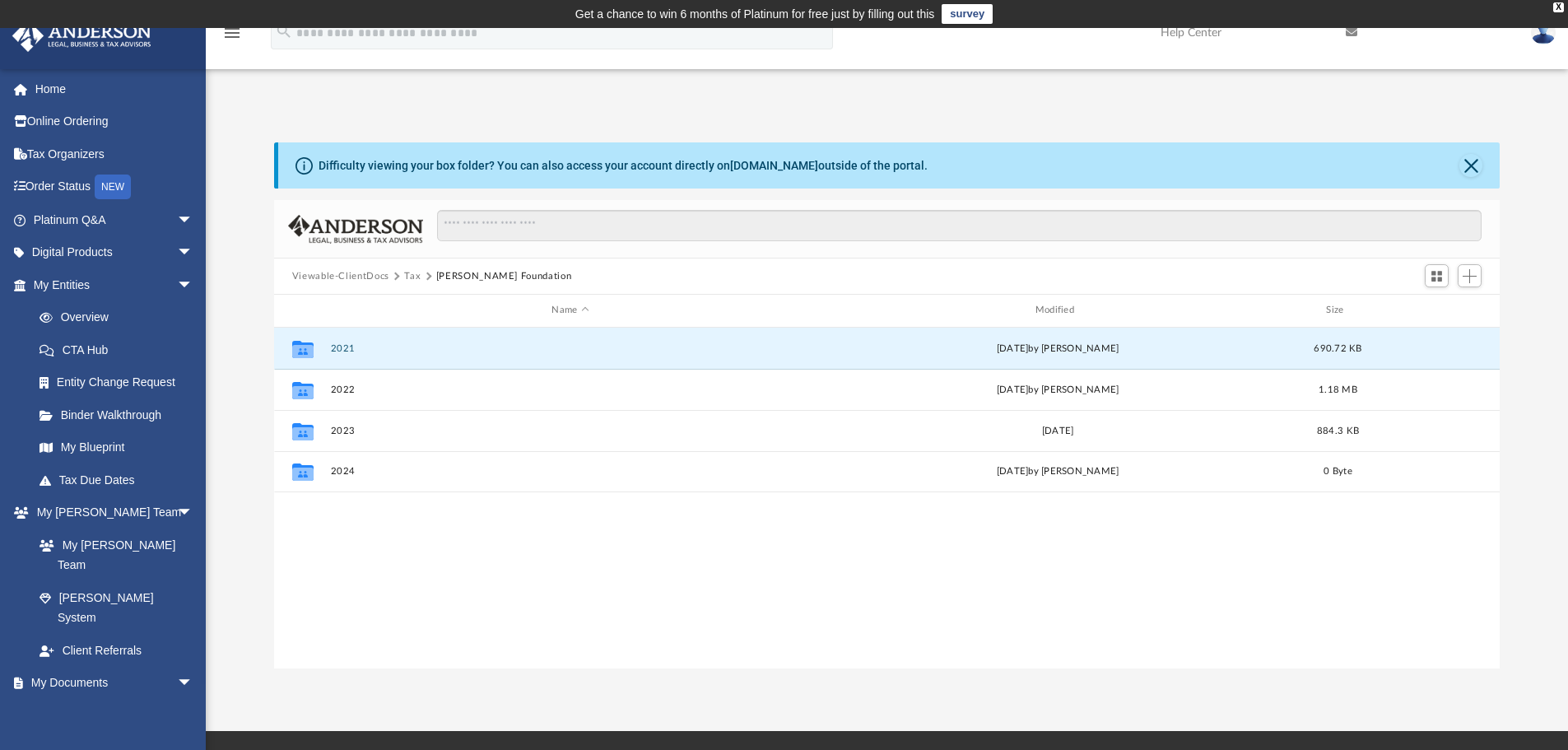
click at [346, 350] on button "2021" at bounding box center [570, 348] width 480 height 10
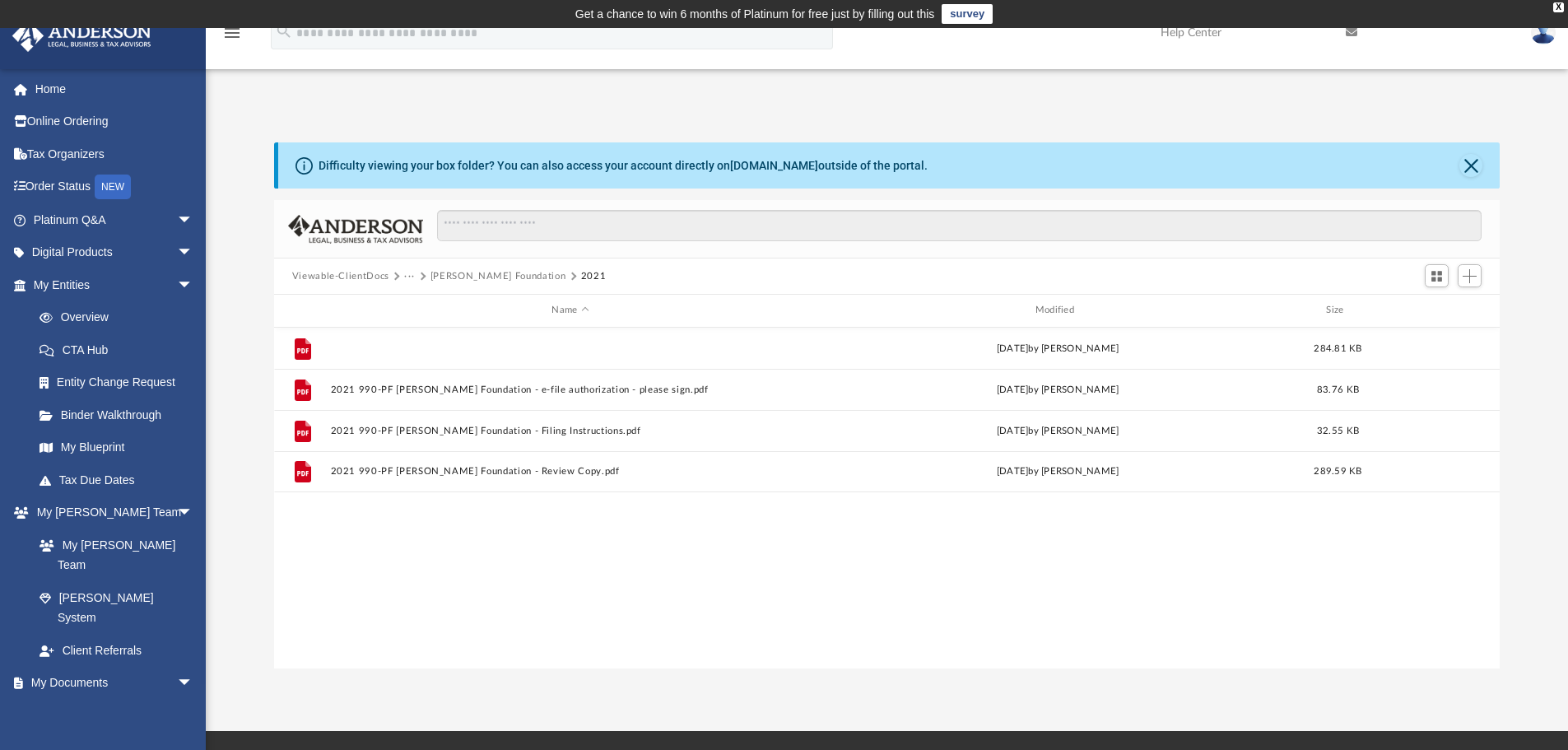
click at [407, 346] on button "2021 990-PF Elaine Brown Foundation - Completed Copy.pdf" at bounding box center [570, 348] width 480 height 10
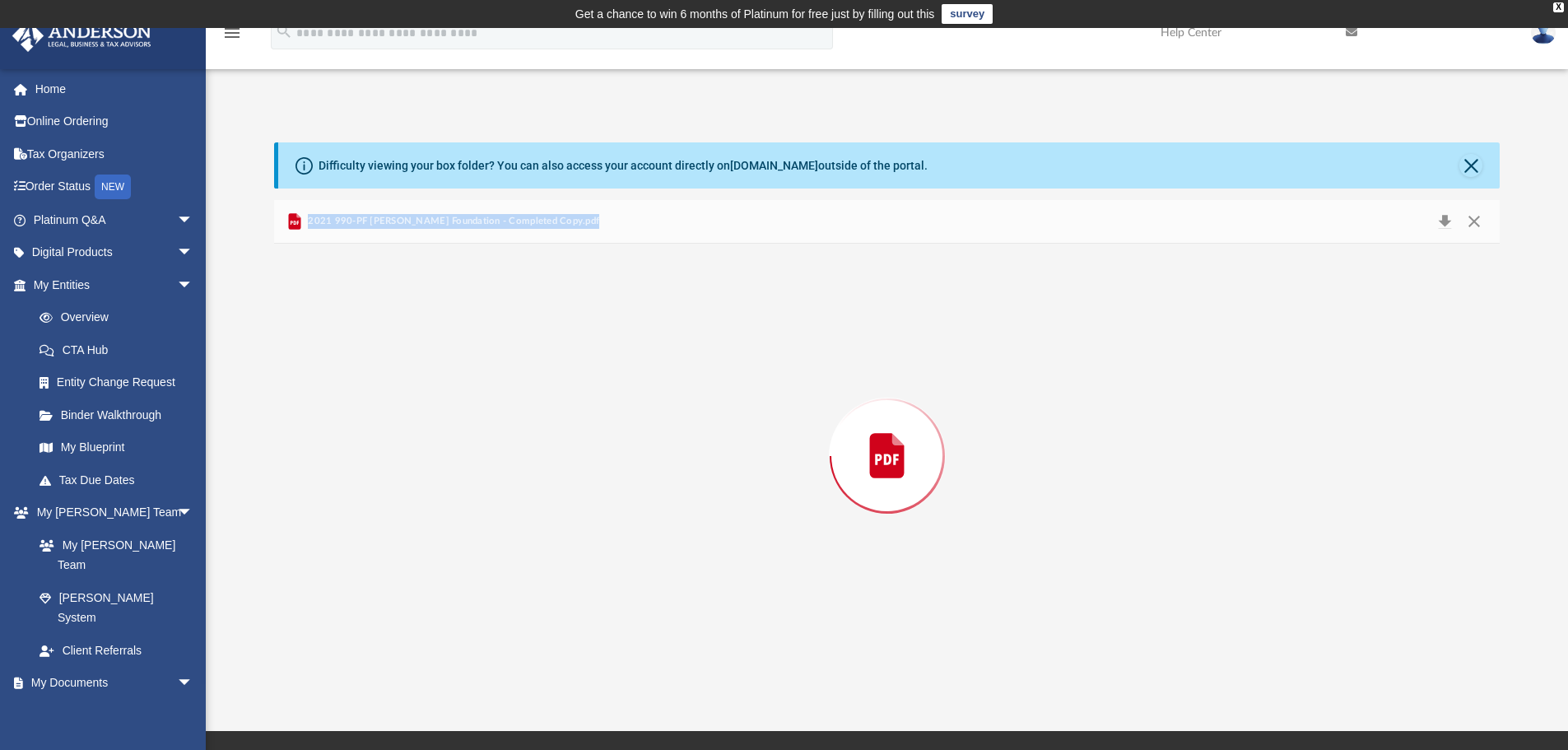
click at [407, 346] on div "Preview" at bounding box center [887, 455] width 1227 height 425
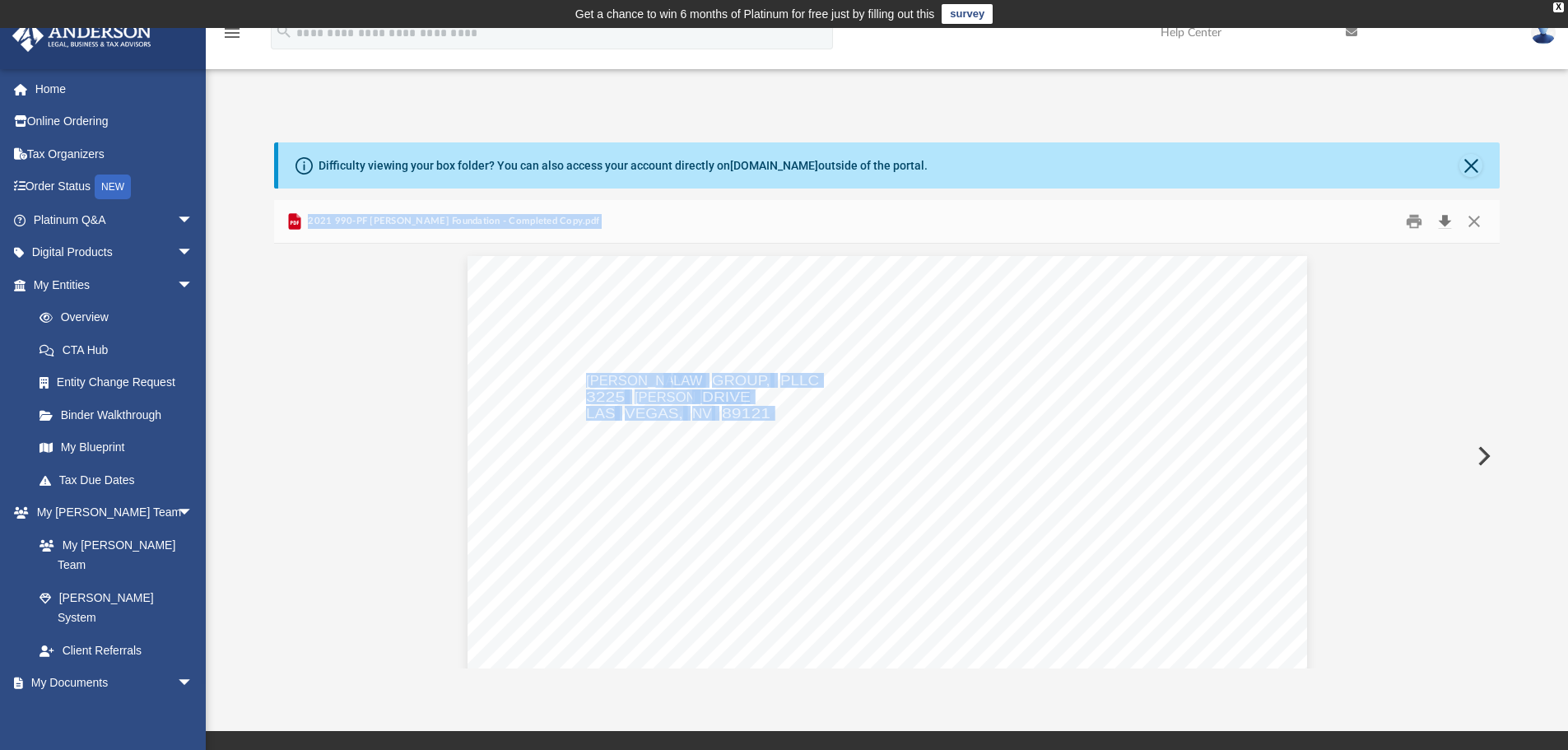
click at [1443, 216] on button "Download" at bounding box center [1445, 221] width 30 height 25
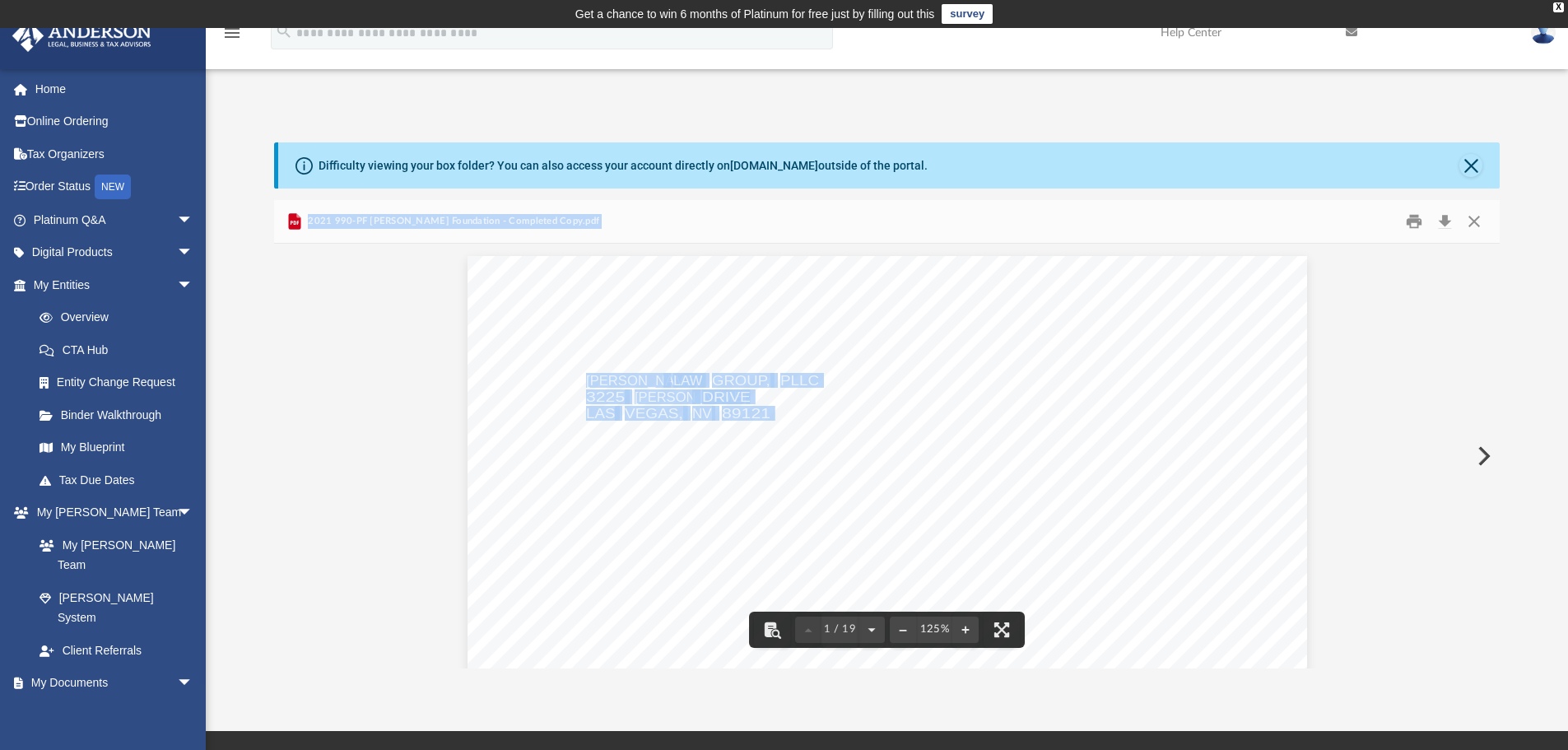
click at [682, 239] on div "2021 990-PF Elaine Brown Foundation - Completed Copy.pdf" at bounding box center [887, 222] width 1227 height 44
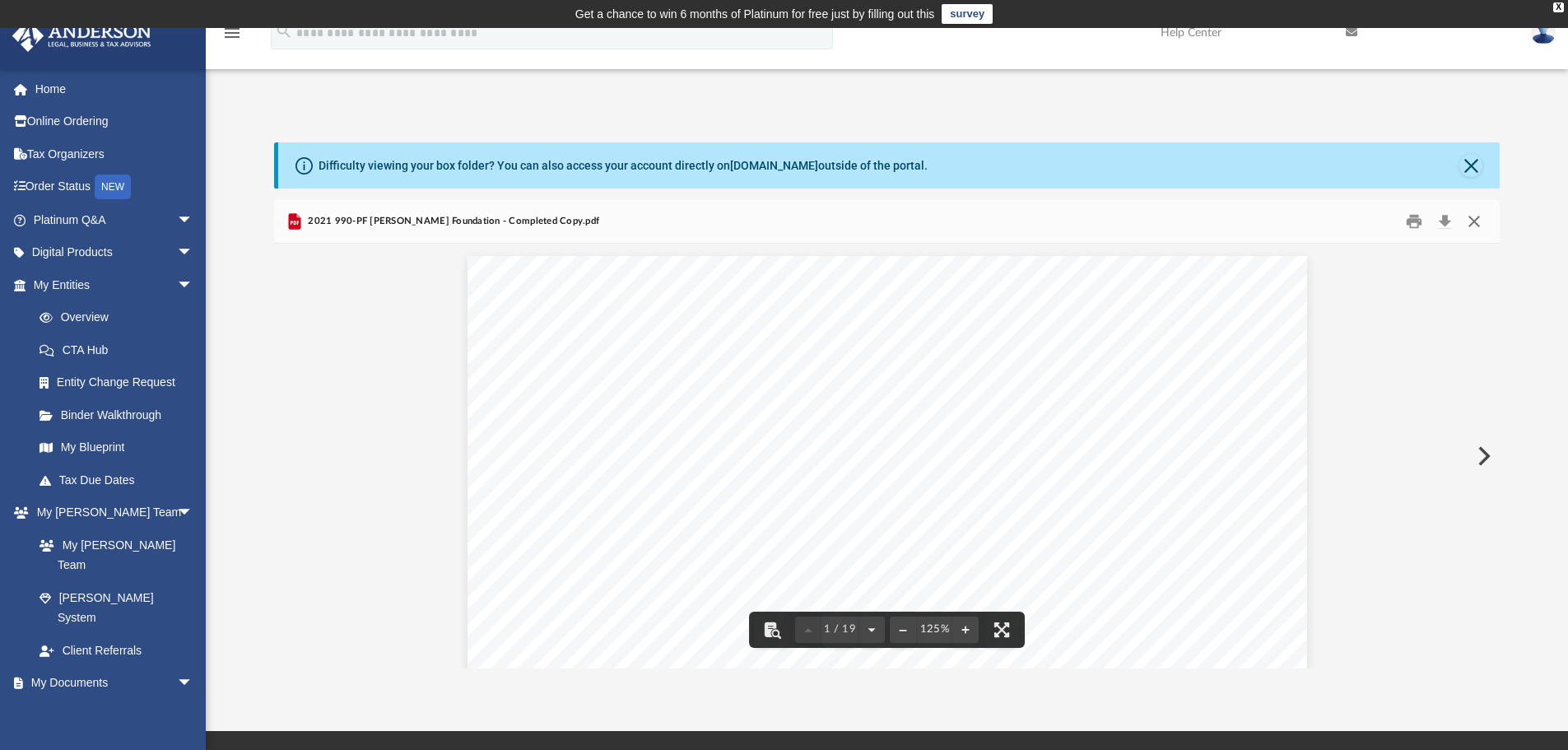
click at [1467, 216] on button "Close" at bounding box center [1474, 221] width 30 height 25
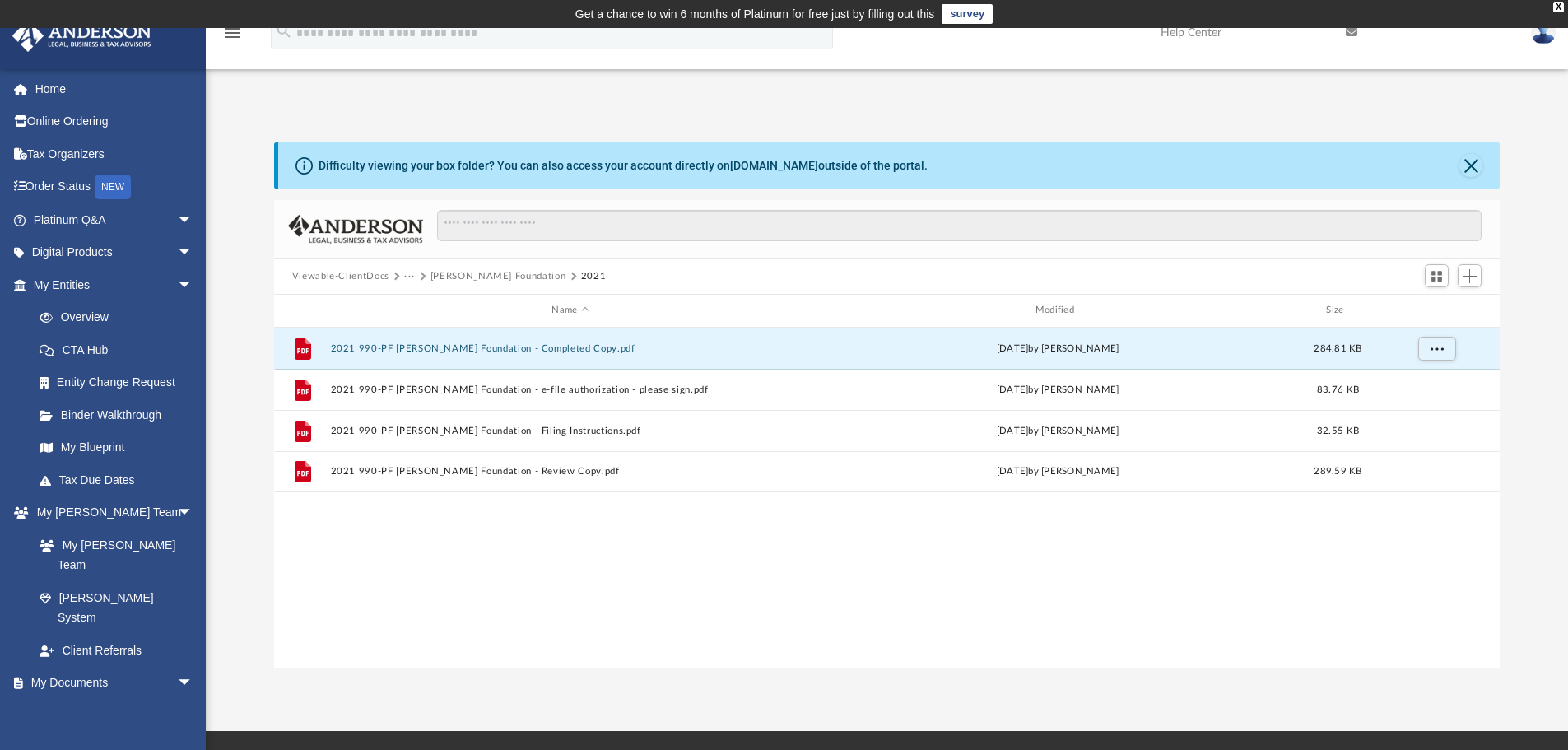
click at [79, 449] on link "My Blueprint" at bounding box center [117, 447] width 187 height 33
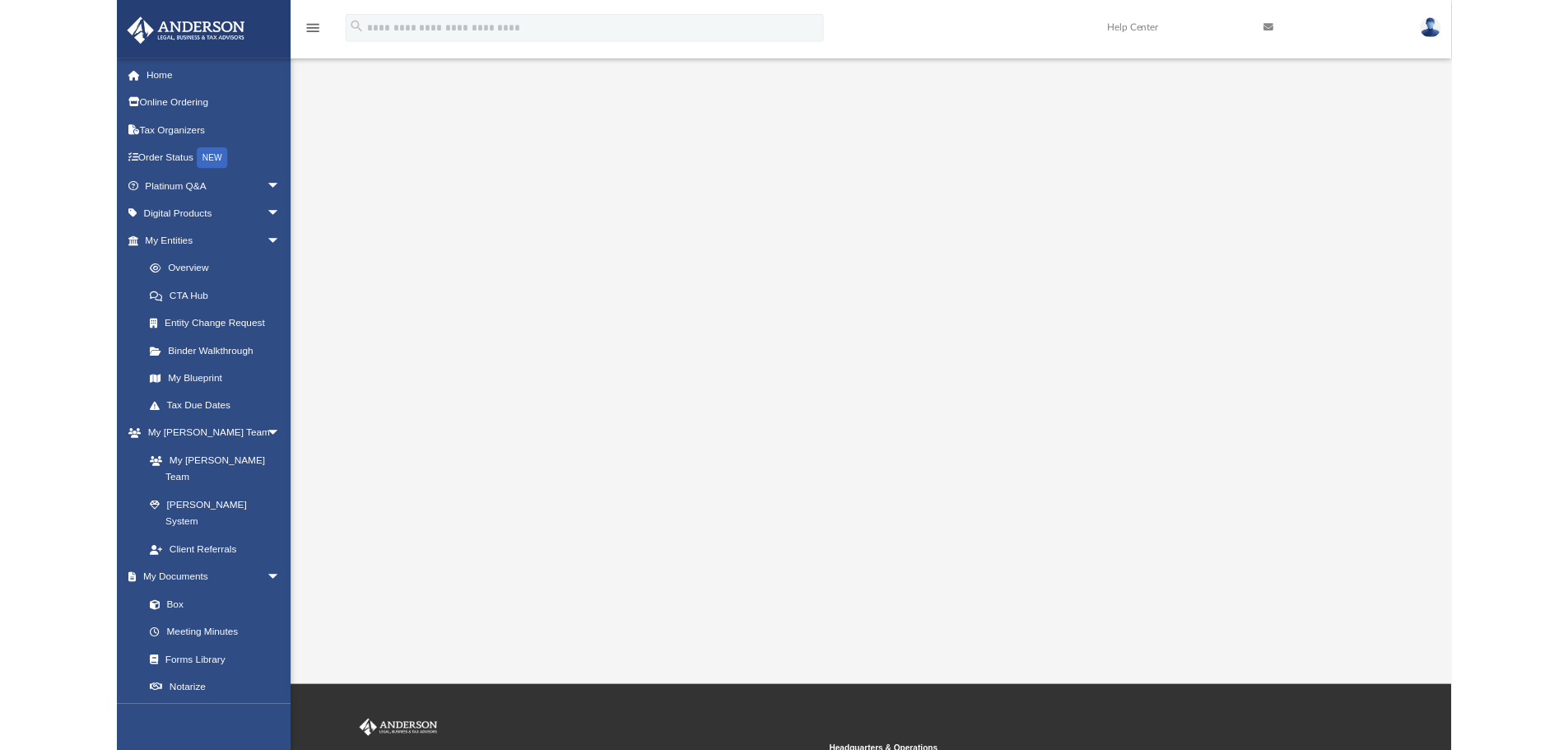
scroll to position [54, 0]
